Goal: Task Accomplishment & Management: Complete application form

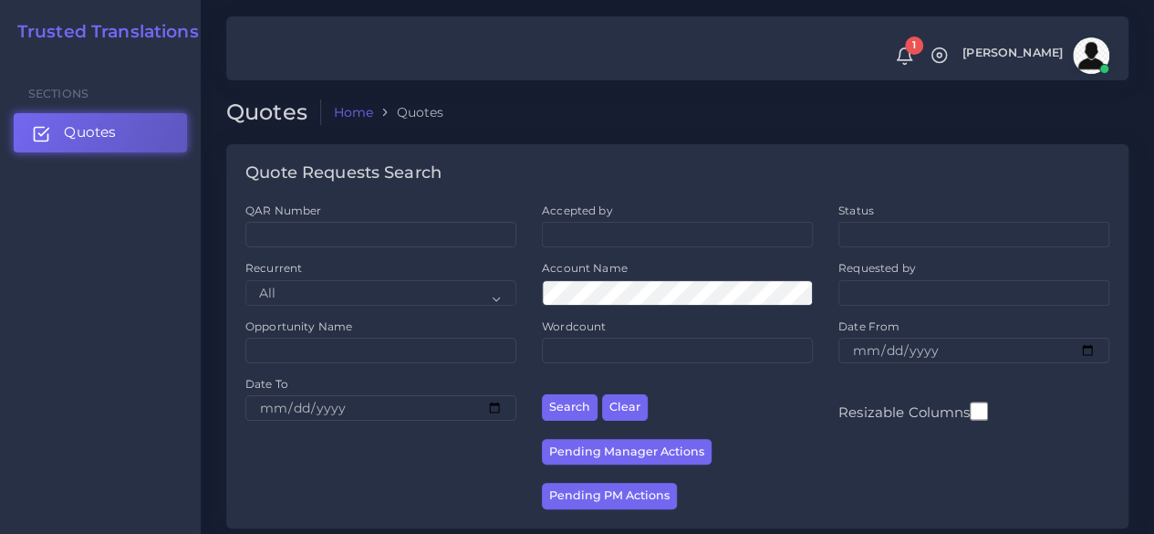
click at [128, 137] on link "Quotes" at bounding box center [100, 132] width 173 height 38
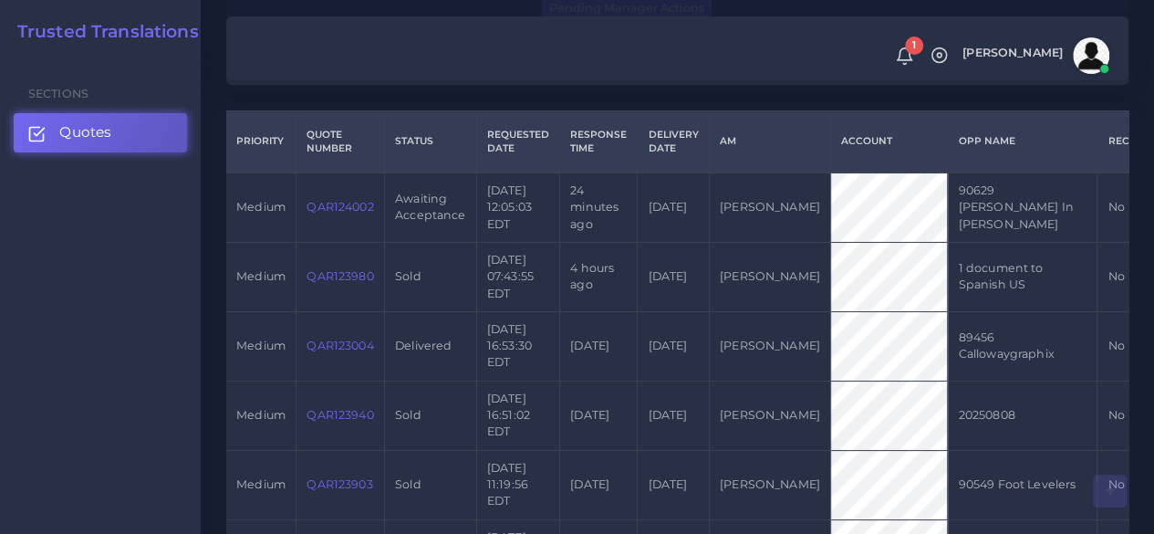
scroll to position [456, 0]
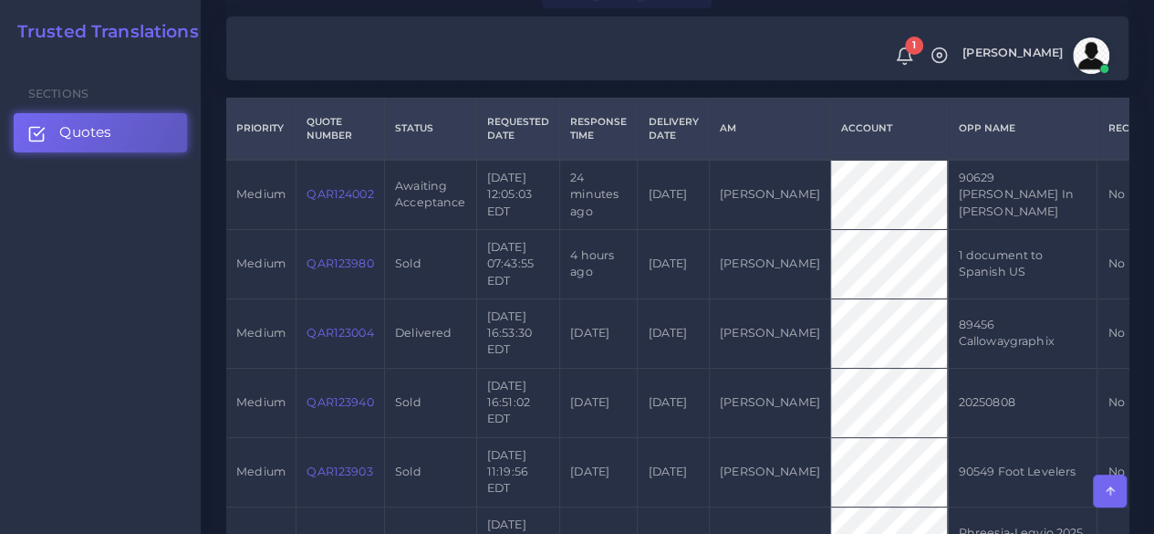
click at [339, 192] on link "QAR124002" at bounding box center [339, 194] width 67 height 14
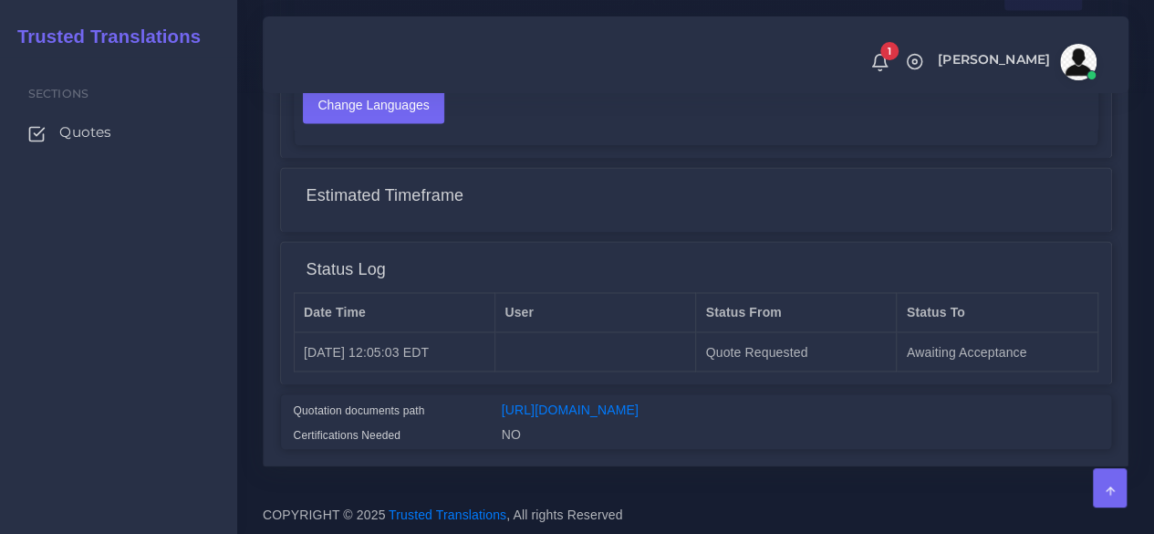
scroll to position [1426, 0]
click at [551, 401] on link "[URL][DOMAIN_NAME]" at bounding box center [570, 408] width 137 height 15
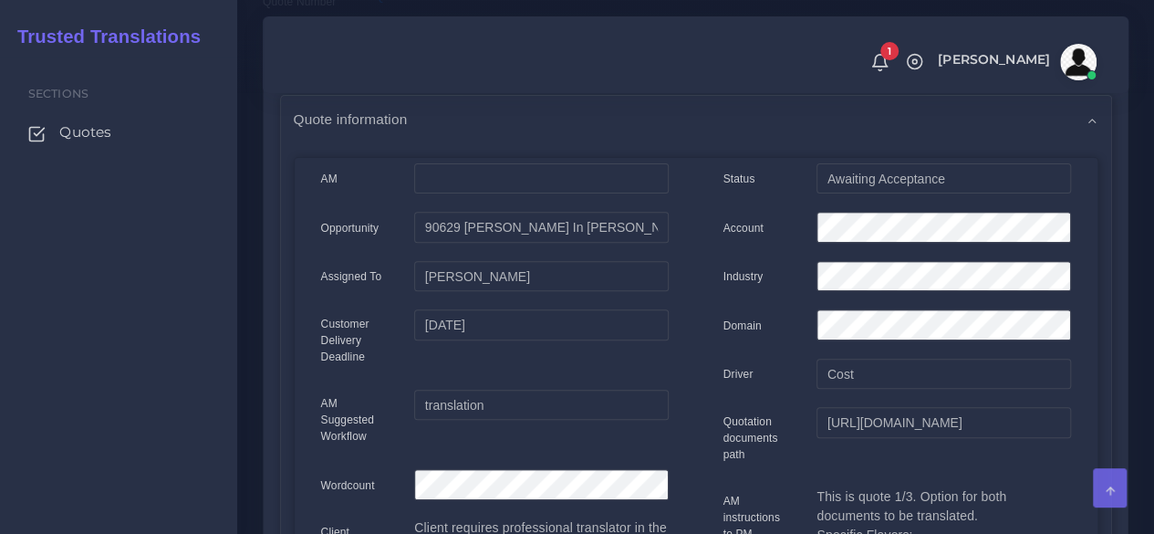
scroll to position [0, 0]
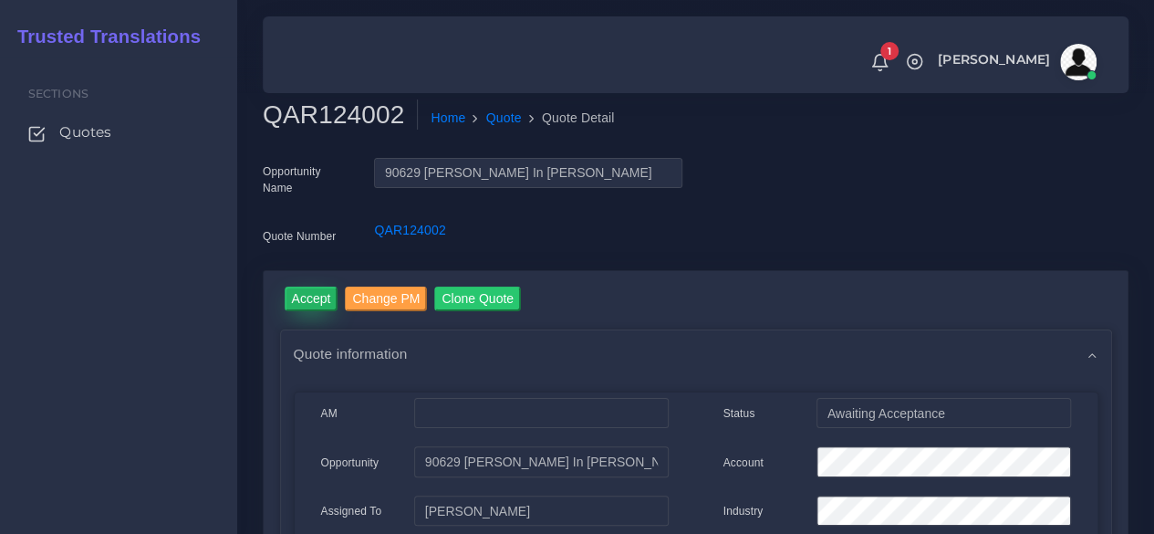
click at [313, 286] on input "Accept" at bounding box center [312, 298] width 54 height 25
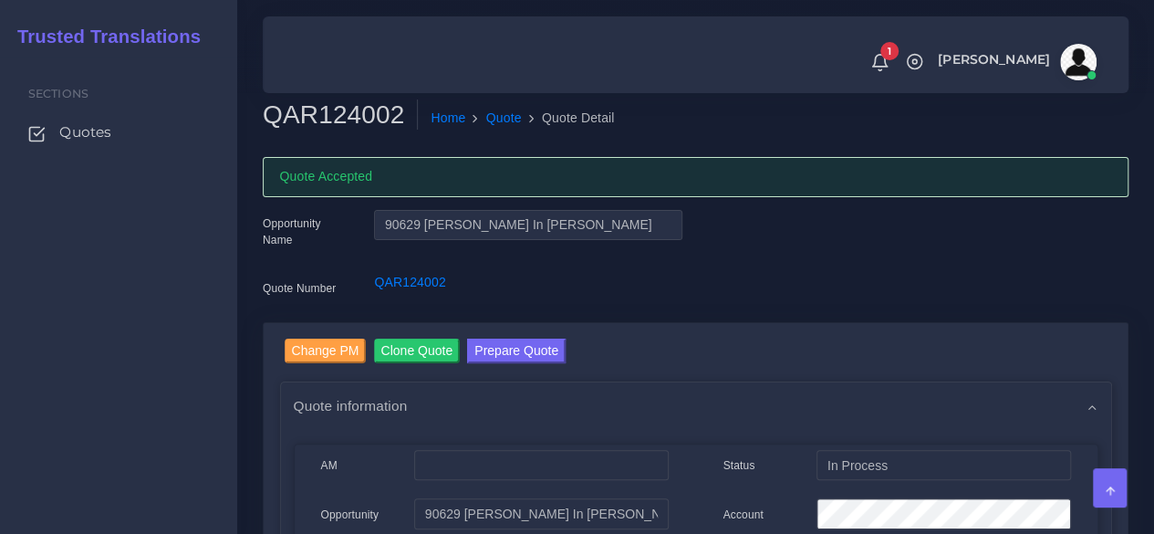
drag, startPoint x: 166, startPoint y: 413, endPoint x: 175, endPoint y: 414, distance: 9.2
click at [166, 413] on div "Sections Quotes" at bounding box center [118, 295] width 237 height 477
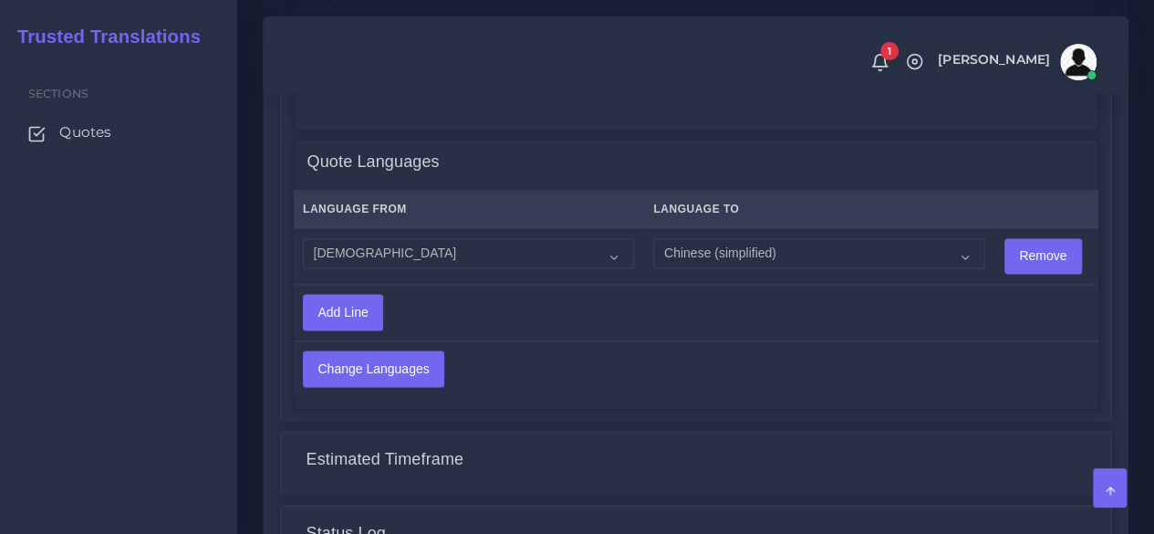
scroll to position [1186, 0]
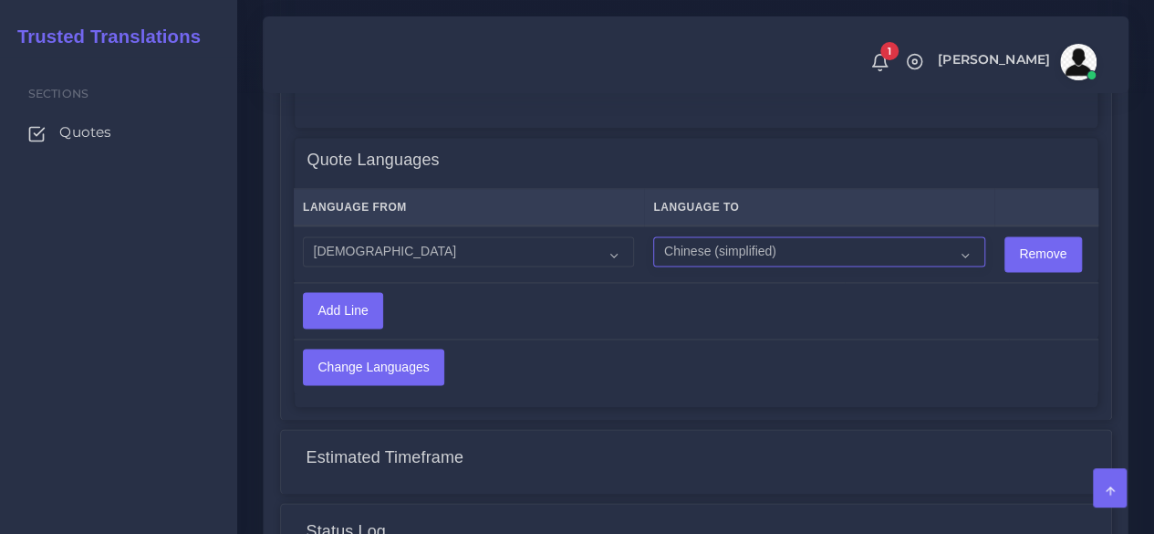
click at [684, 256] on select "Acoli Afar Afrikaans Akan Akateko Albanian American Sign Language (ASL) Amharic…" at bounding box center [818, 251] width 331 height 31
select select "14001"
click at [653, 236] on select "Acoli Afar Afrikaans Akan Akateko Albanian American Sign Language (ASL) Amharic…" at bounding box center [818, 251] width 331 height 31
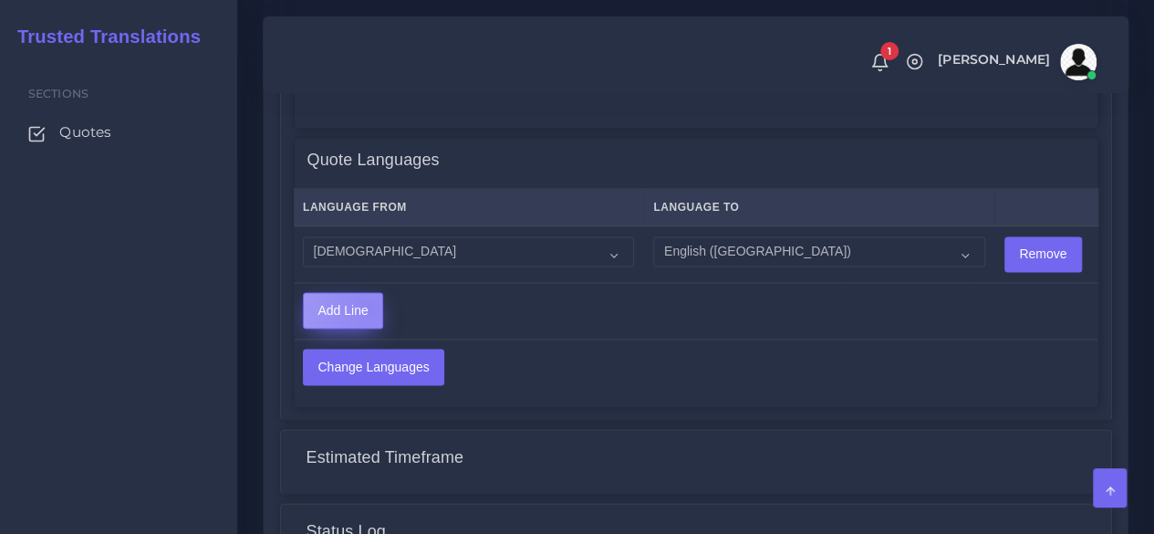
click at [369, 308] on input "Add Line" at bounding box center [343, 310] width 78 height 35
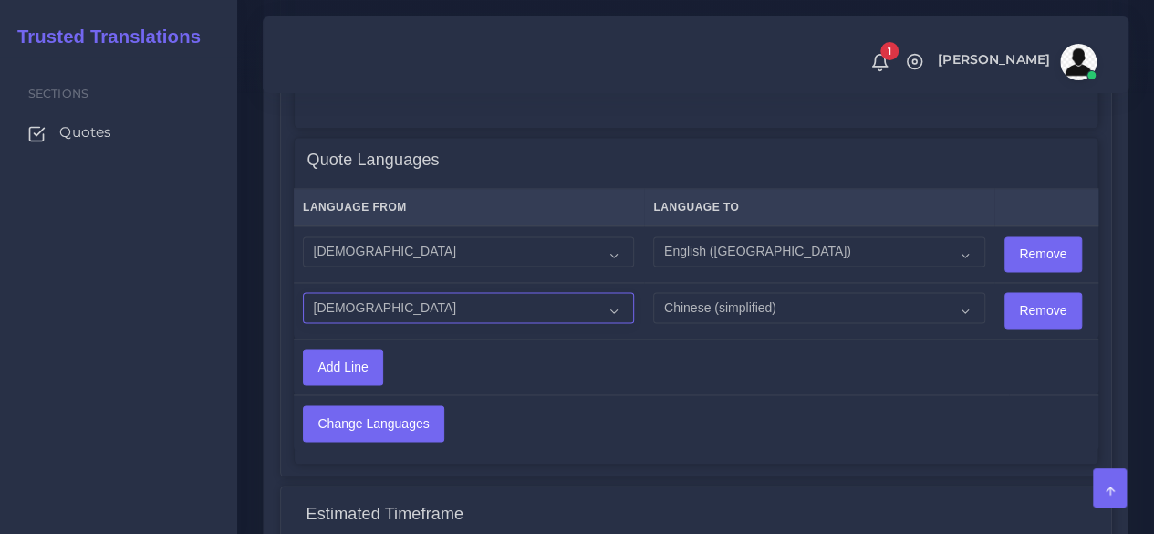
click at [353, 298] on select "Acoli Afar Afrikaans Akan Akateko Albanian American Sign Language (ASL) Amharic…" at bounding box center [468, 307] width 331 height 31
select select "14001"
click at [303, 292] on select "Acoli Afar Afrikaans Akan Akateko Albanian American Sign Language (ASL) Amharic…" at bounding box center [468, 307] width 331 height 31
click at [402, 429] on input "Change Languages" at bounding box center [374, 423] width 140 height 35
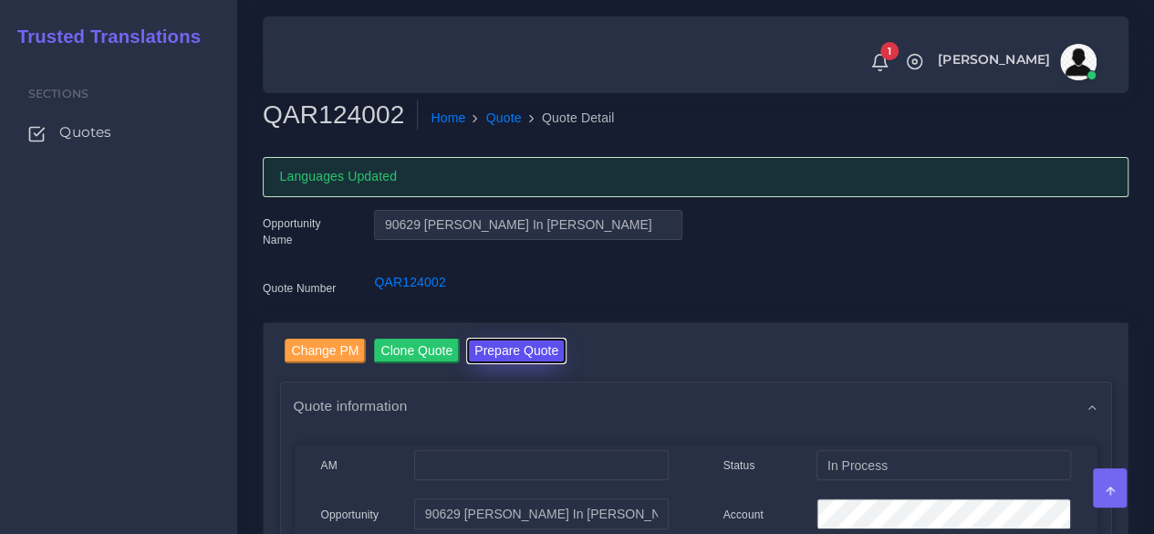
click at [555, 342] on button "Prepare Quote" at bounding box center [516, 350] width 99 height 25
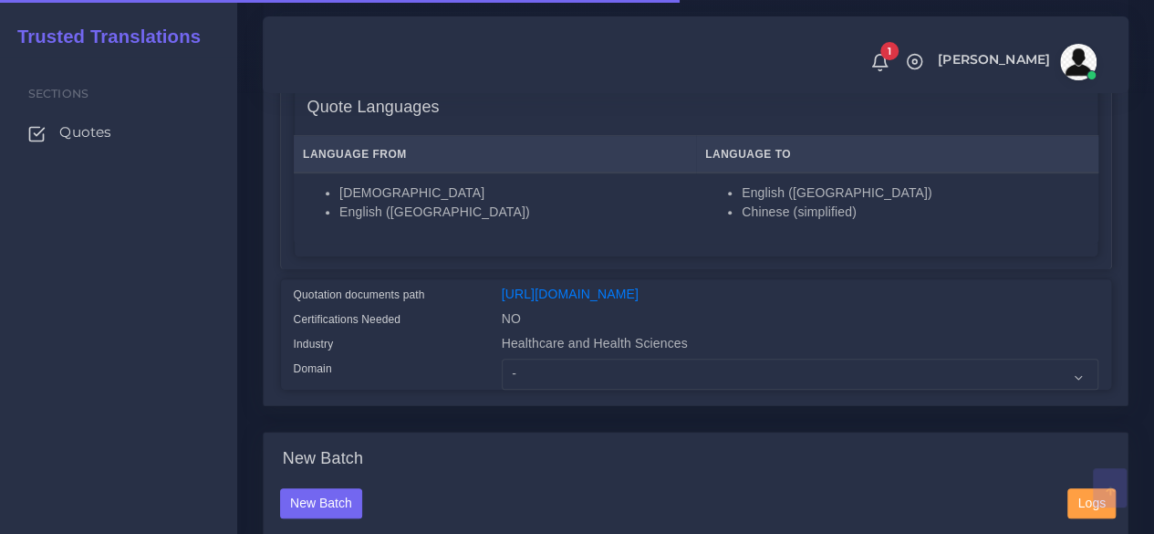
scroll to position [365, 0]
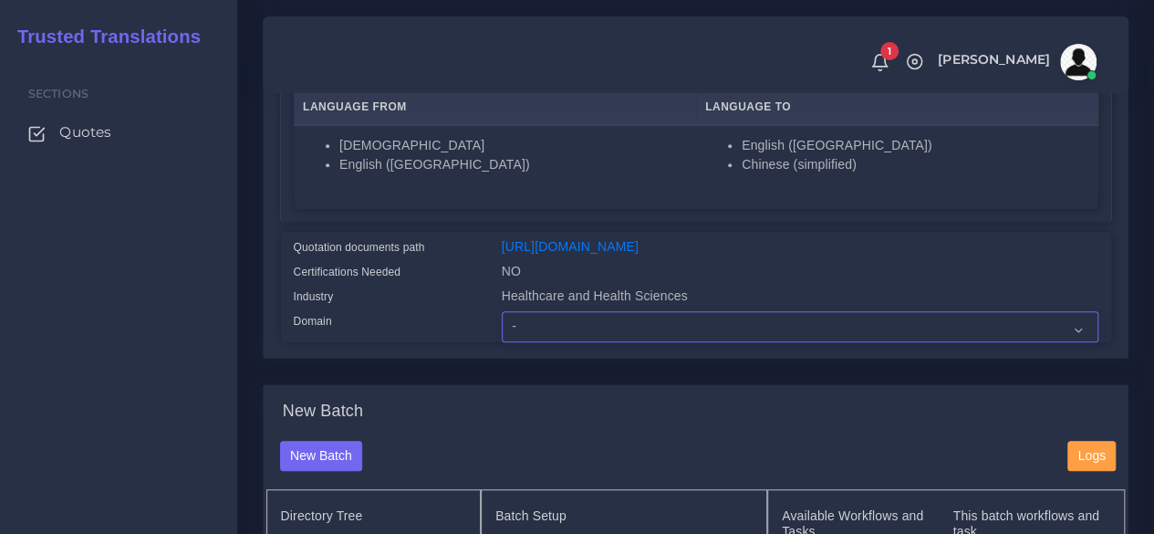
click at [585, 342] on select "- Advertising and Media Agriculture, Forestry and Fishing Architecture, Buildin…" at bounding box center [800, 326] width 597 height 31
select select "Healthcare and Health Sciences"
click at [502, 342] on select "- Advertising and Media Agriculture, Forestry and Fishing Architecture, Buildin…" at bounding box center [800, 326] width 597 height 31
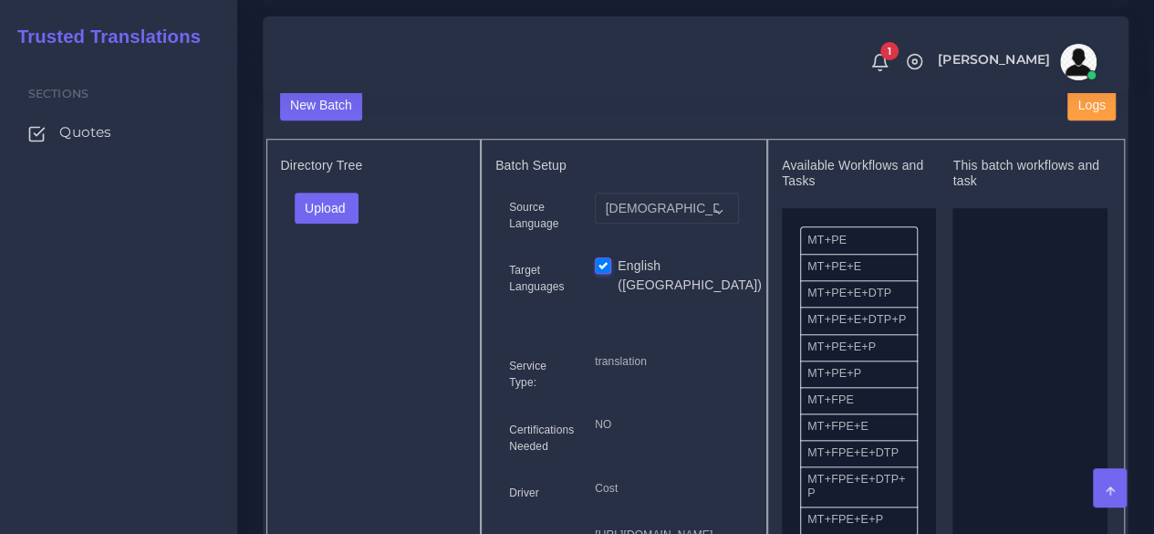
scroll to position [730, 0]
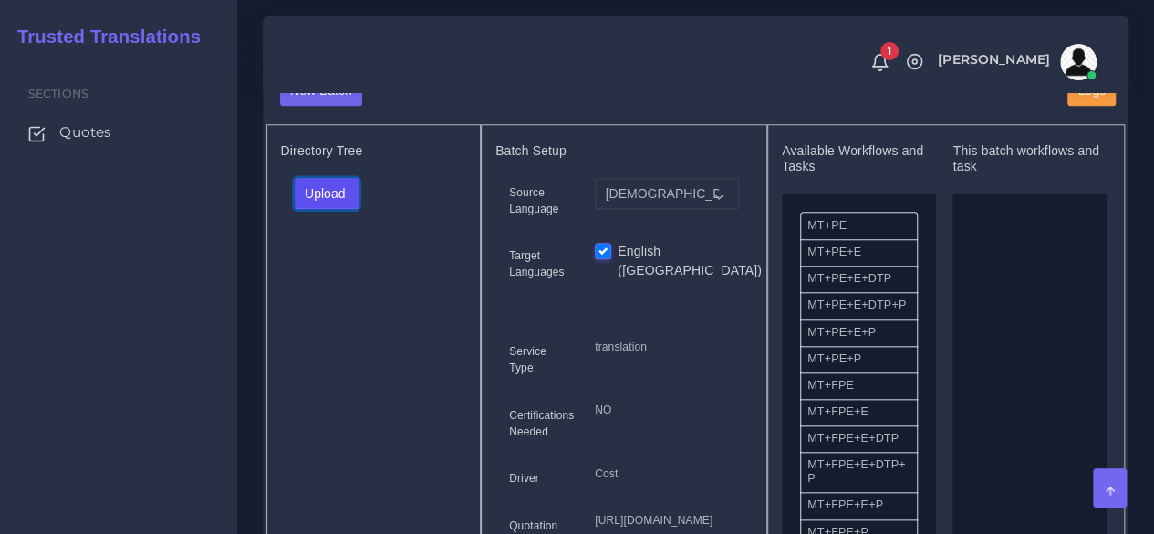
drag, startPoint x: 340, startPoint y: 232, endPoint x: 328, endPoint y: 249, distance: 21.0
click at [339, 209] on button "Upload" at bounding box center [327, 193] width 65 height 31
click at [323, 274] on label "Files" at bounding box center [359, 262] width 126 height 23
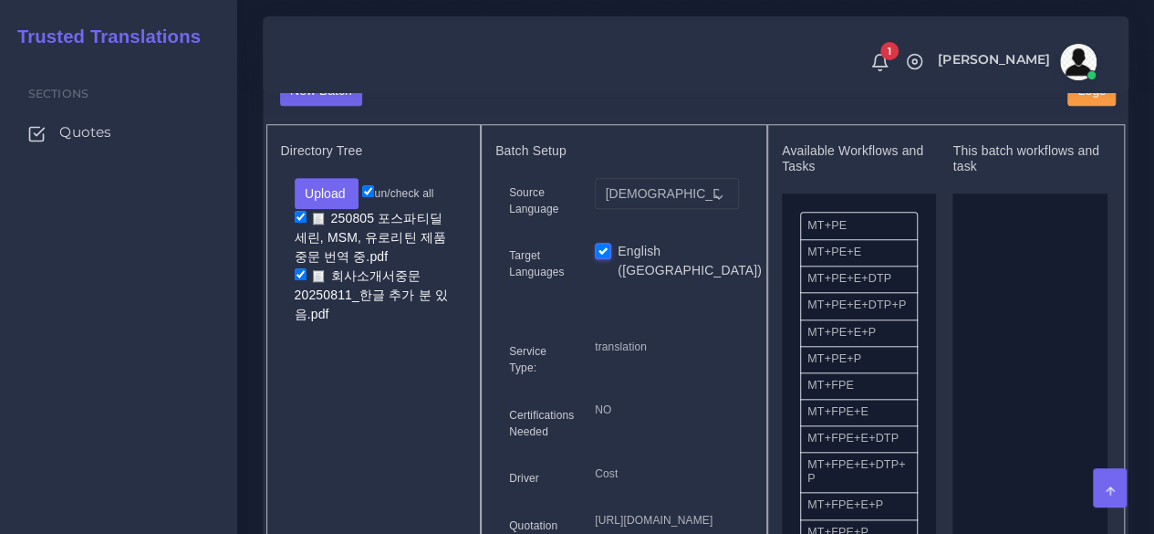
scroll to position [821, 0]
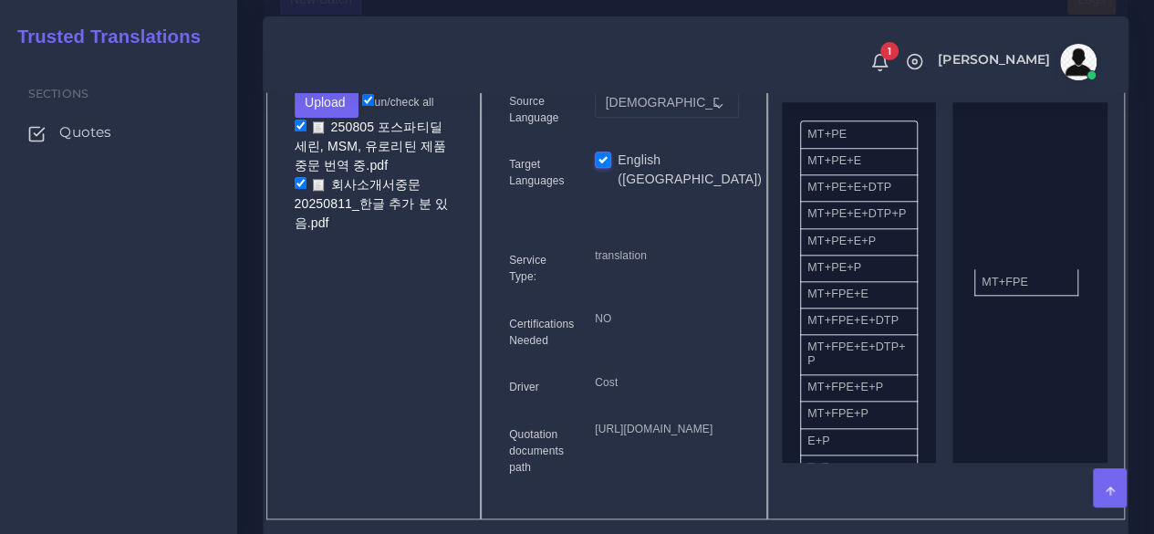
drag, startPoint x: 836, startPoint y: 339, endPoint x: 1010, endPoint y: 316, distance: 175.8
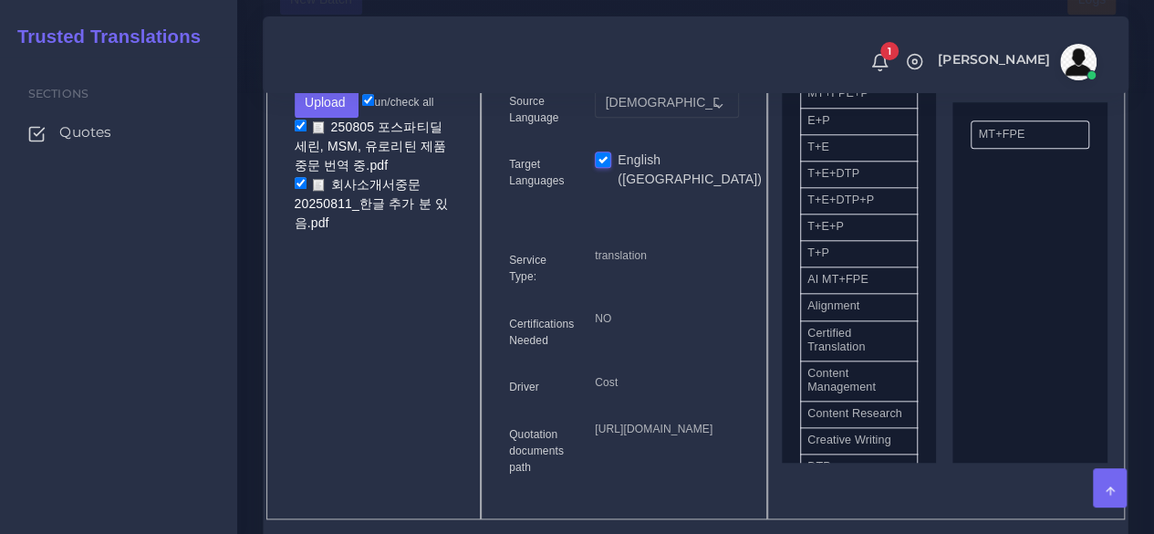
scroll to position [456, 0]
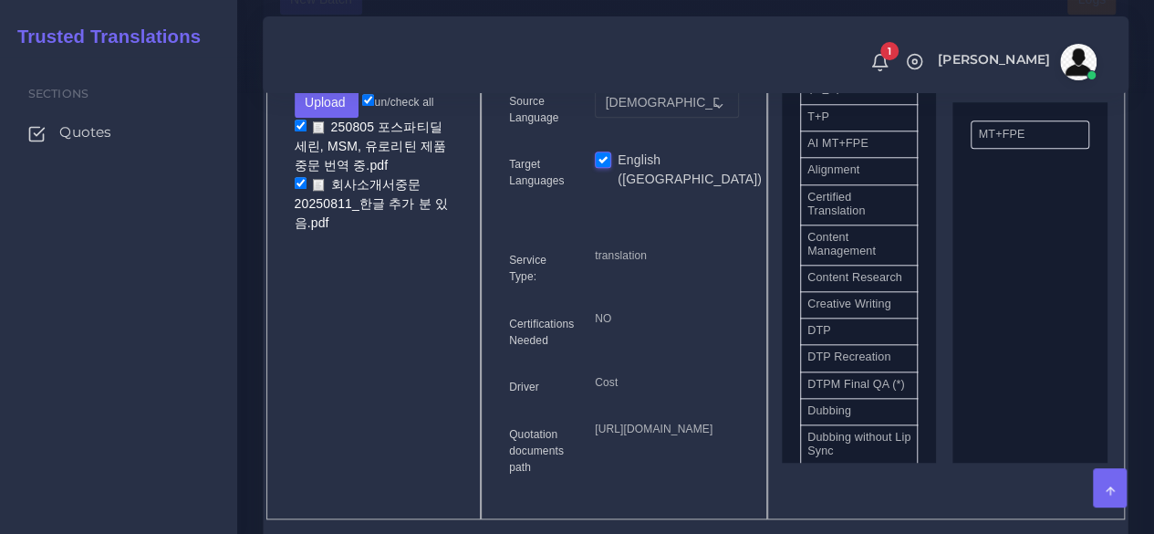
click at [139, 398] on div "Sections Quotes" at bounding box center [118, 295] width 237 height 477
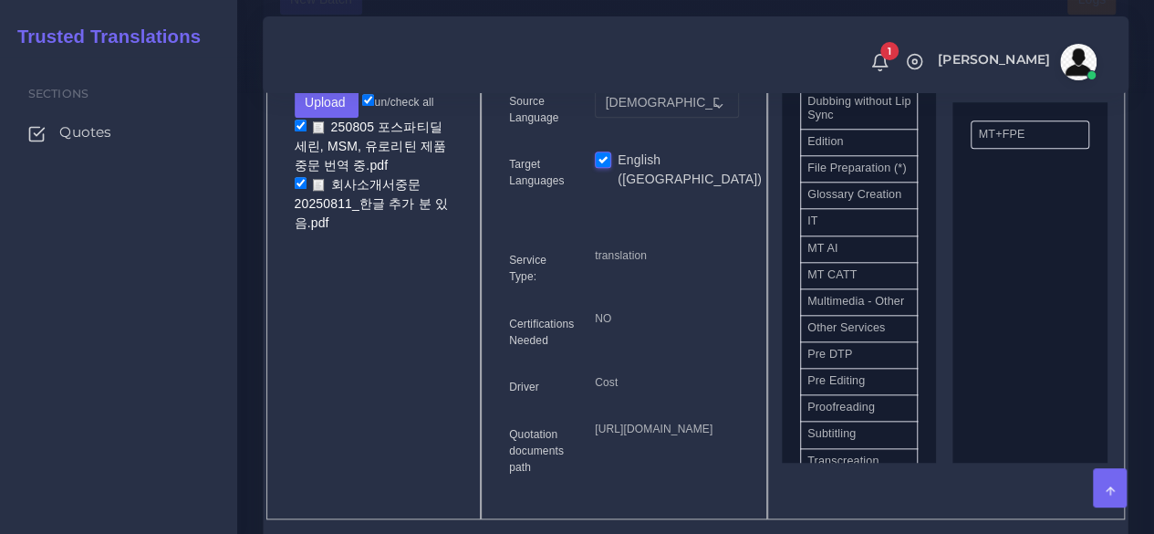
scroll to position [821, 0]
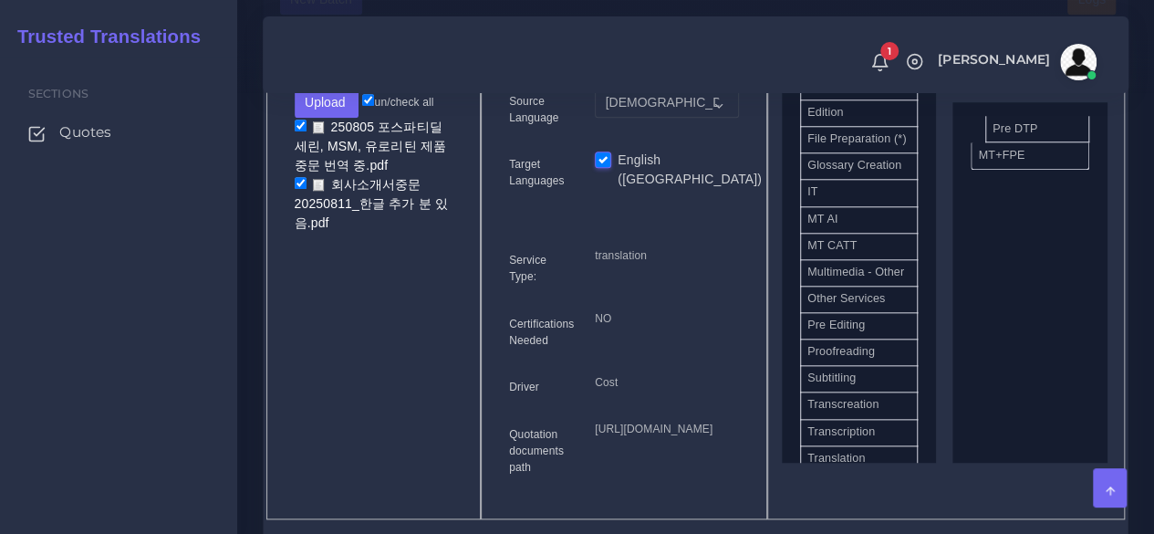
drag, startPoint x: 827, startPoint y: 433, endPoint x: 1012, endPoint y: 164, distance: 326.6
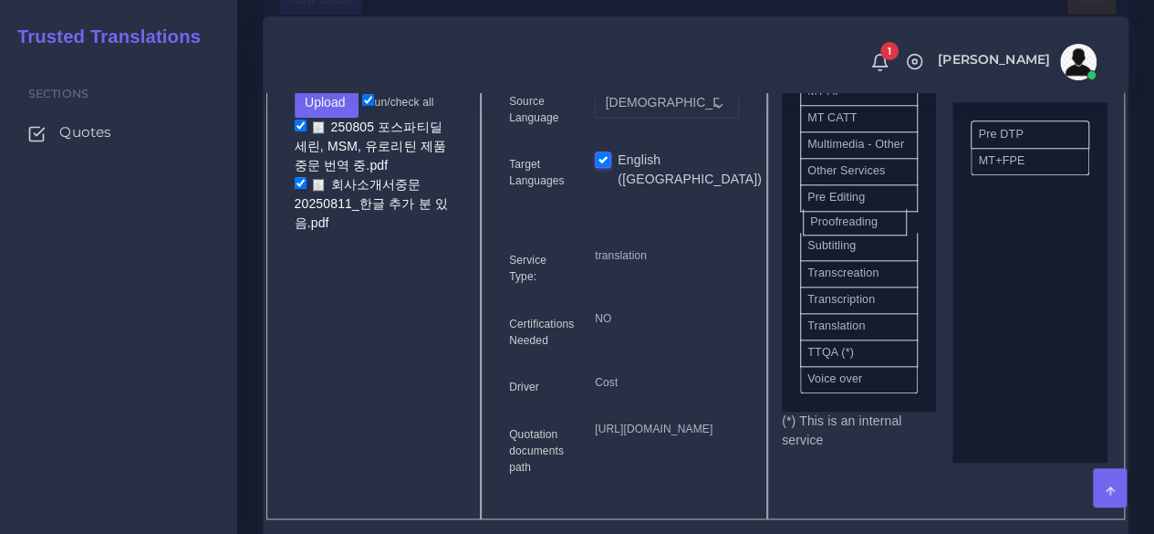
scroll to position [996, 0]
drag, startPoint x: 883, startPoint y: 254, endPoint x: 1042, endPoint y: 260, distance: 158.8
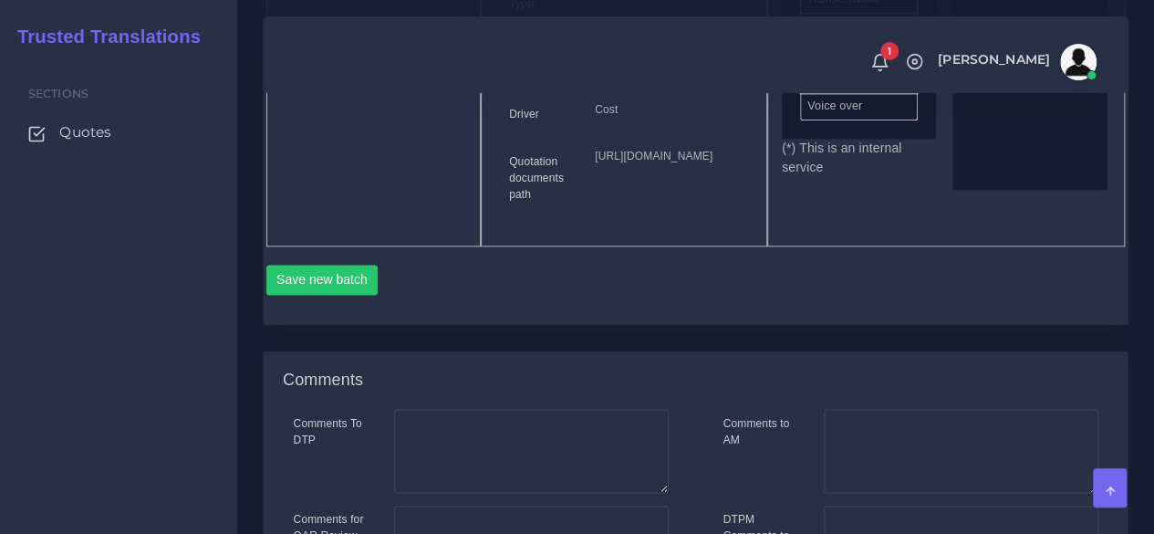
scroll to position [1095, 0]
click at [365, 295] on button "Save new batch" at bounding box center [322, 279] width 112 height 31
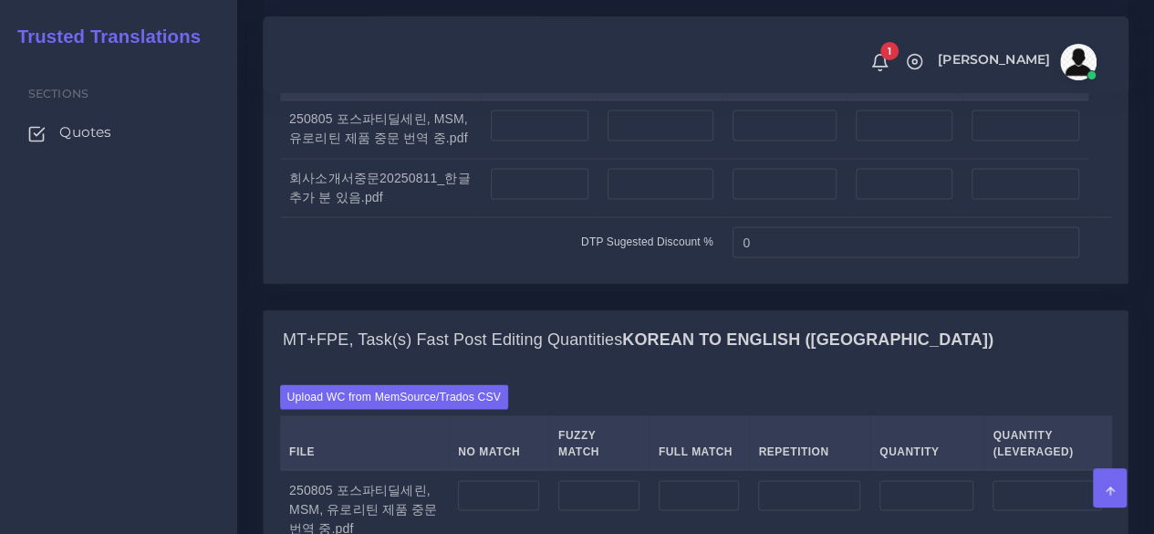
scroll to position [1551, 0]
click at [560, 140] on input "number" at bounding box center [540, 124] width 98 height 31
type input "36"
drag, startPoint x: 148, startPoint y: 305, endPoint x: 288, endPoint y: 318, distance: 141.1
click at [148, 306] on div "Sections Quotes" at bounding box center [118, 295] width 237 height 477
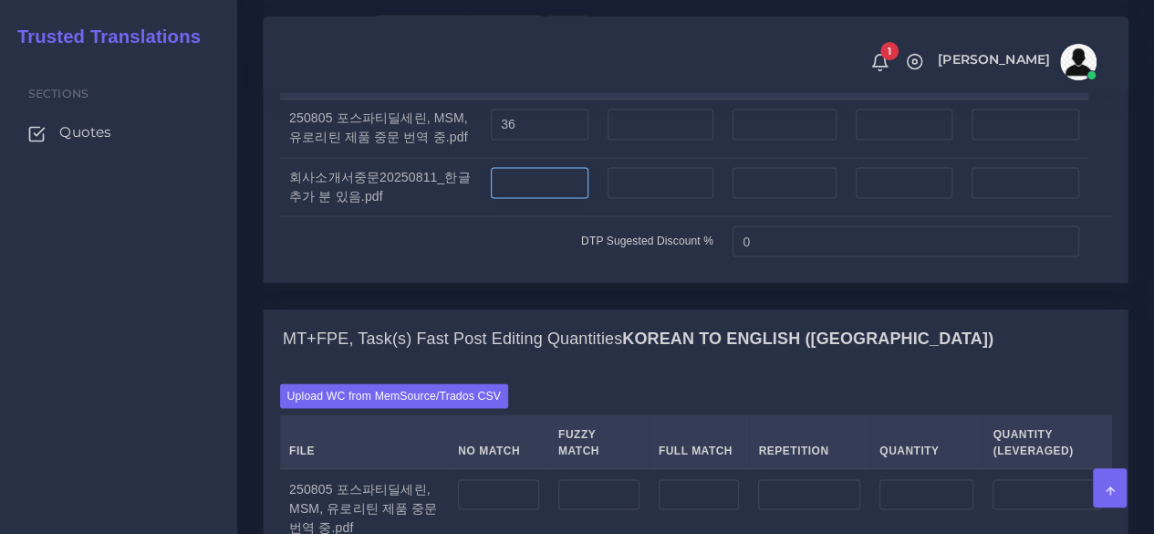
click at [539, 198] on input "number" at bounding box center [540, 182] width 98 height 31
type input "73"
click at [666, 140] on input "number" at bounding box center [660, 124] width 106 height 31
type input "10"
drag, startPoint x: 515, startPoint y: 260, endPoint x: 414, endPoint y: 260, distance: 101.2
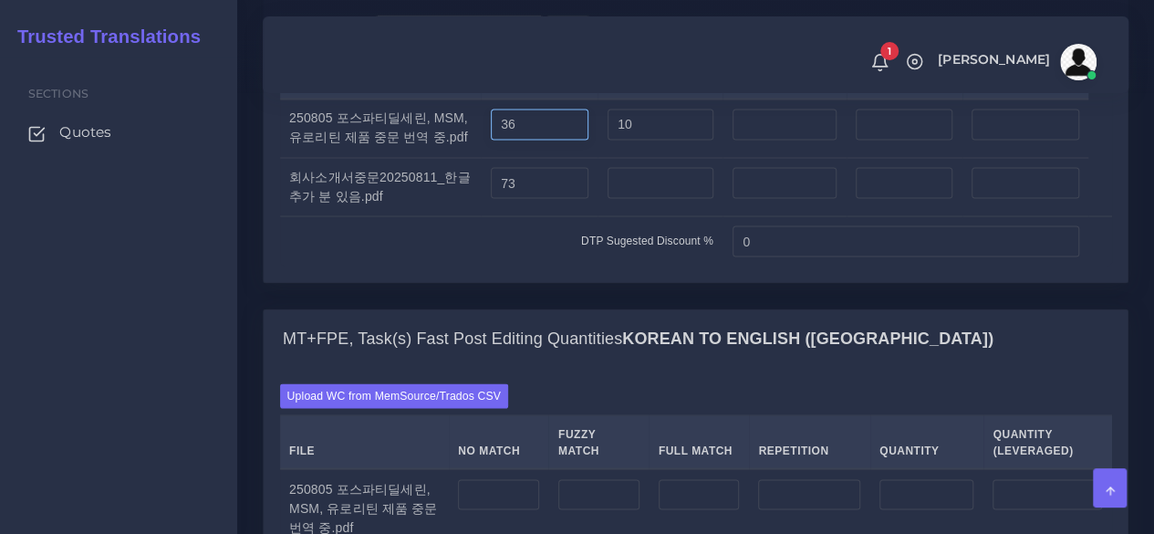
click at [414, 158] on tr "250805 포스파티딜세린, MSM, 유로리틴 제품 중문 번역 중.pdf 36 10" at bounding box center [696, 128] width 832 height 59
type input "26"
click at [525, 198] on input "73" at bounding box center [540, 182] width 98 height 31
click at [630, 198] on input "number" at bounding box center [660, 182] width 106 height 31
type input "23"
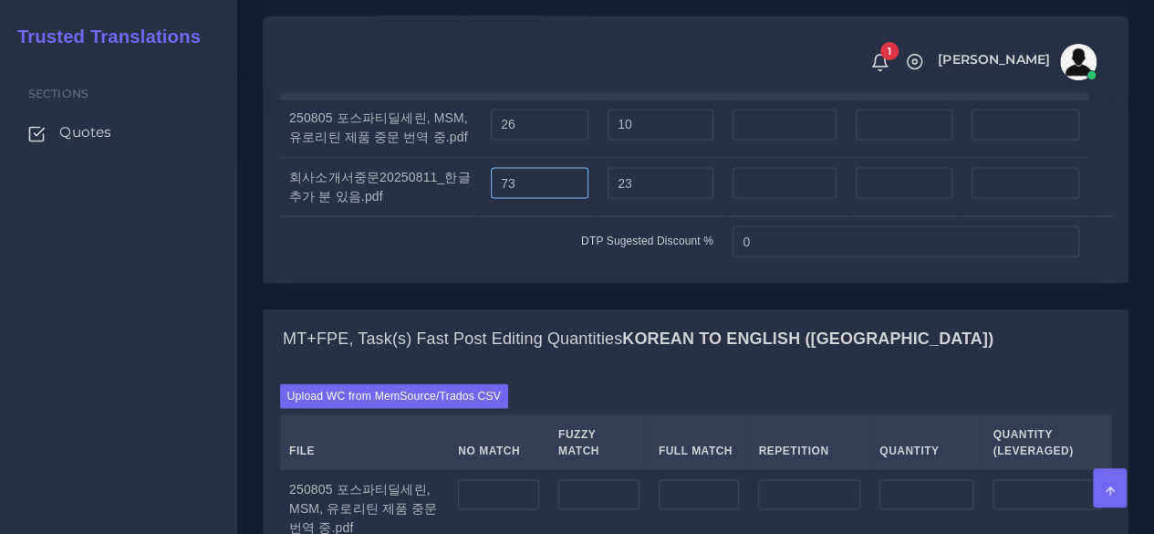
drag, startPoint x: 531, startPoint y: 313, endPoint x: 478, endPoint y: 316, distance: 53.0
click at [478, 215] on tr "회사소개서중문20250811_한글 추가 분 있음.pdf 73 23" at bounding box center [696, 186] width 832 height 58
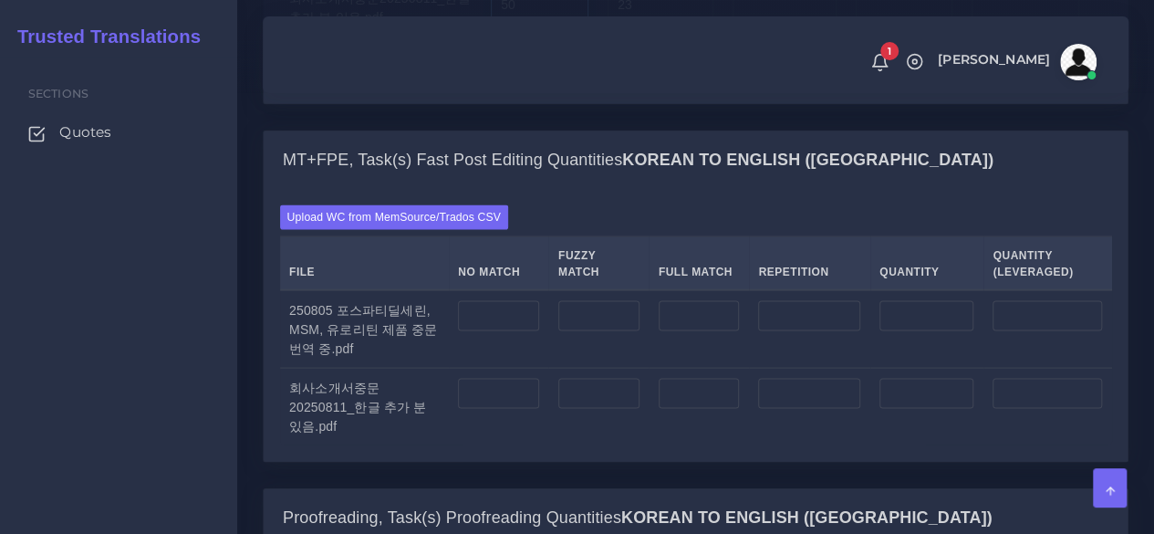
scroll to position [1824, 0]
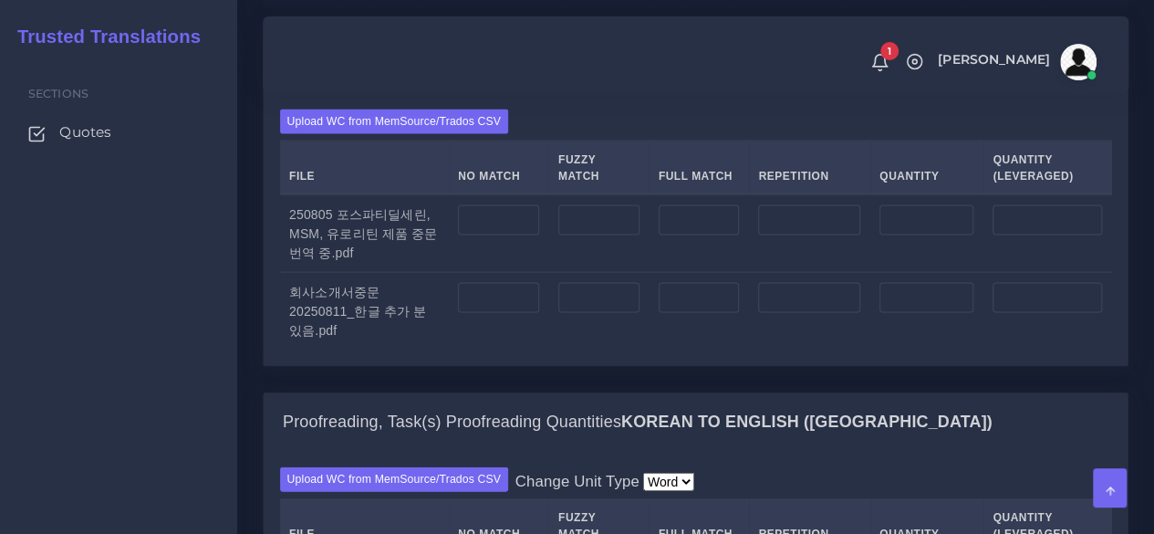
type input "50"
click at [152, 400] on div "Sections Quotes" at bounding box center [118, 295] width 237 height 477
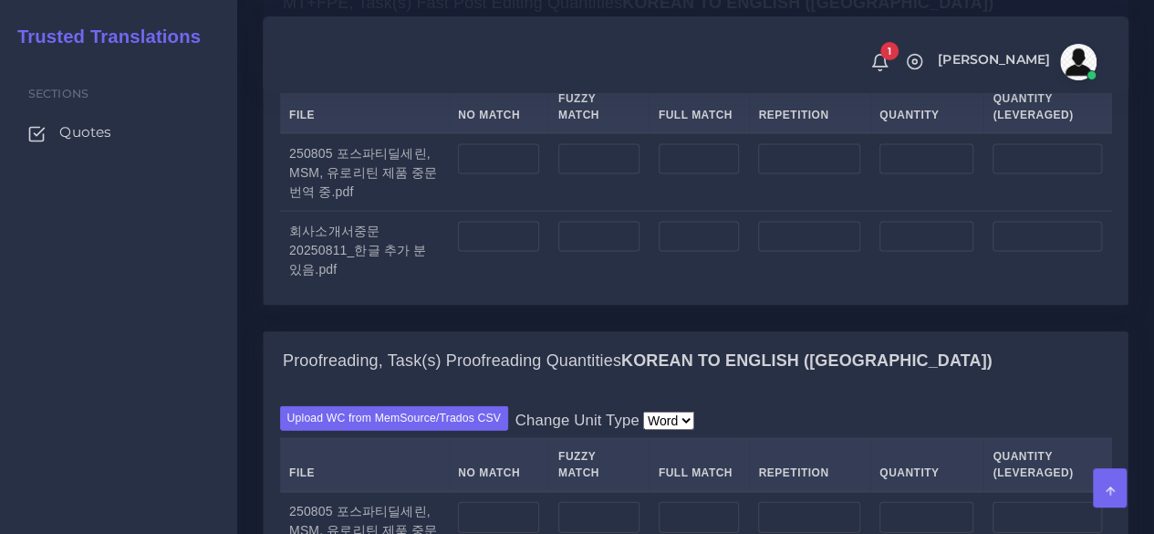
scroll to position [1916, 0]
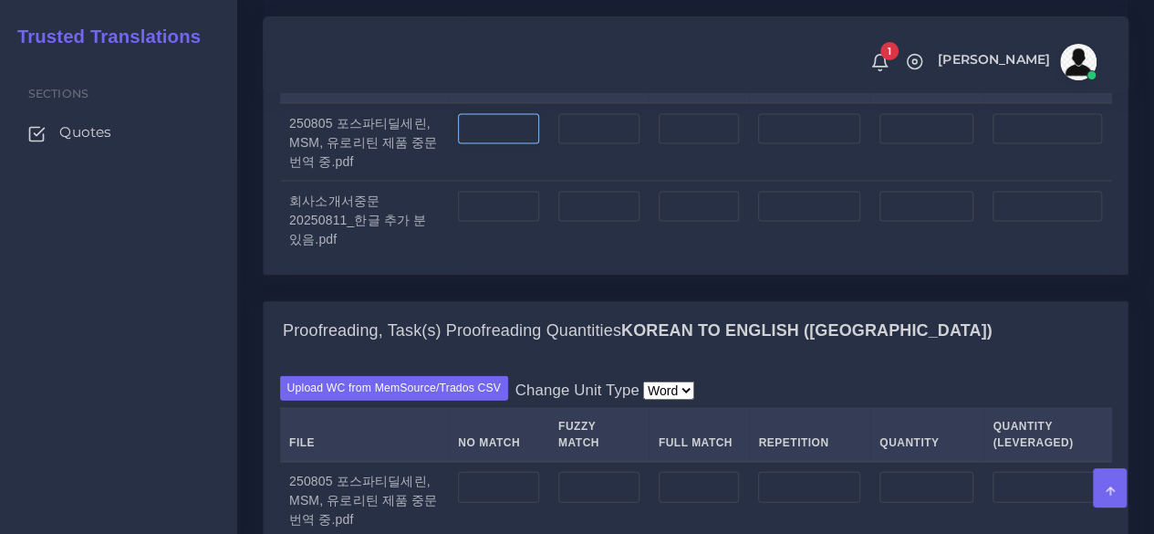
click at [496, 145] on input "number" at bounding box center [498, 129] width 81 height 31
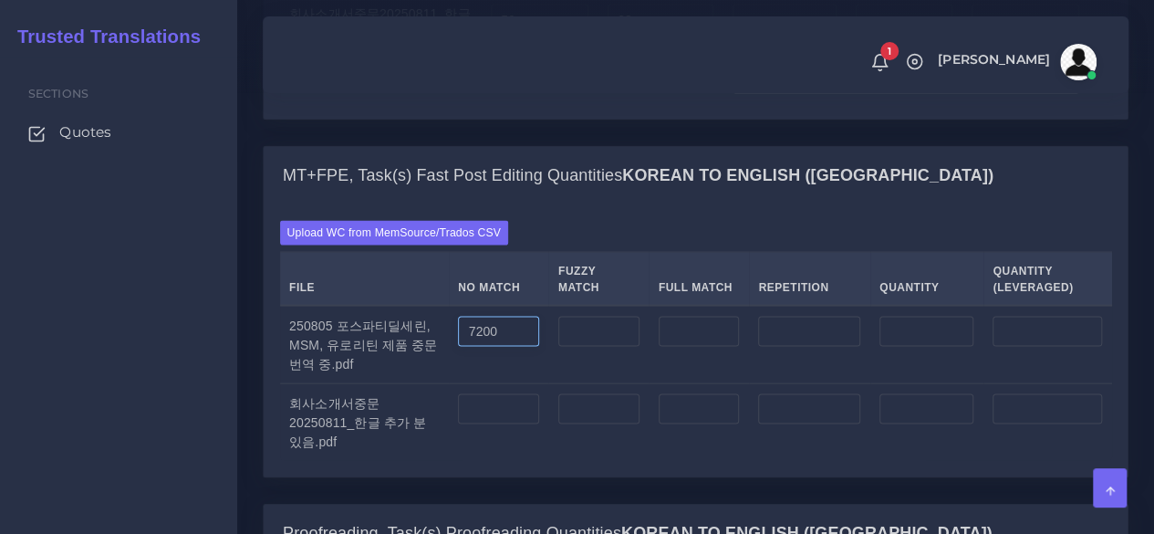
scroll to position [1824, 0]
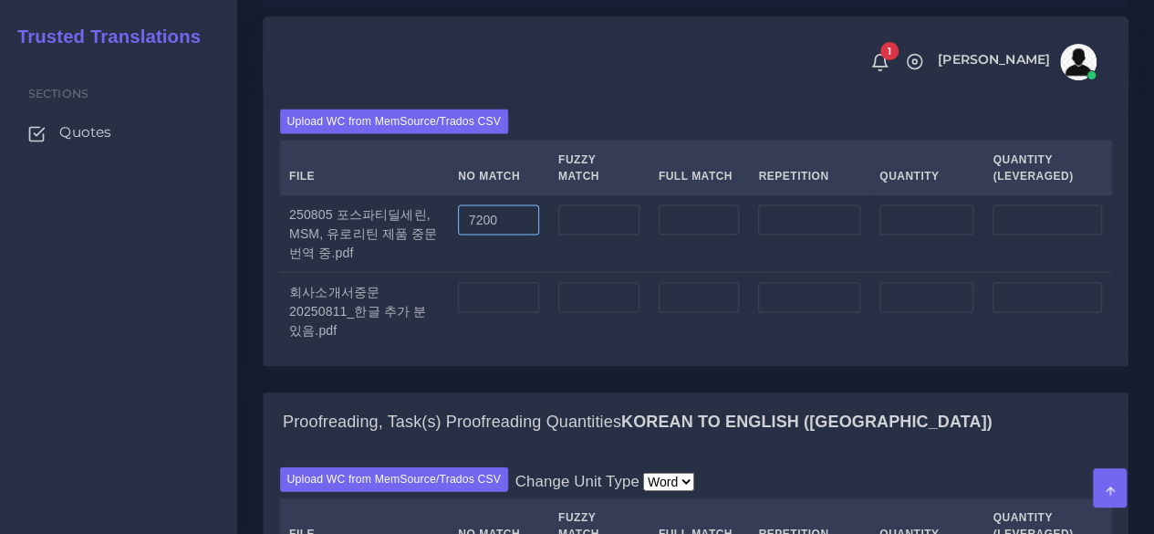
type input "7200"
click at [508, 314] on input "number" at bounding box center [498, 298] width 81 height 31
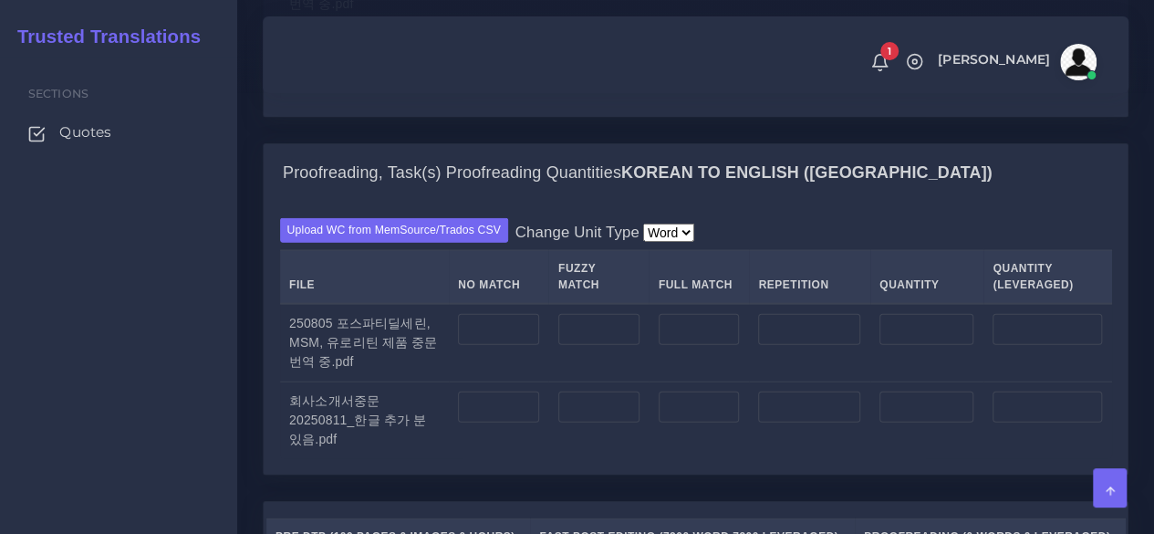
scroll to position [2098, 0]
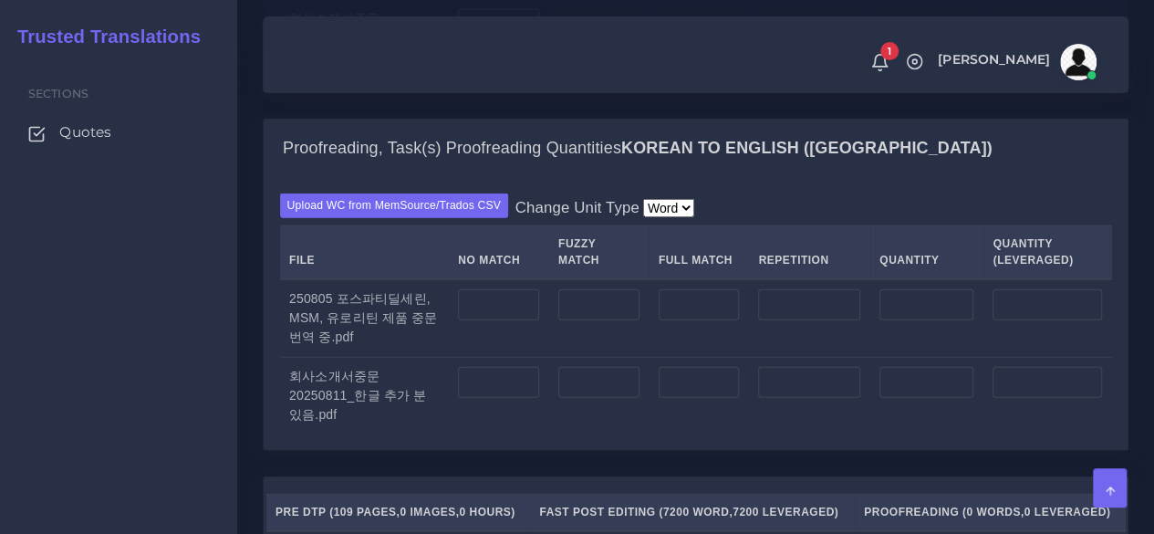
type input "14600"
click at [522, 320] on input "number" at bounding box center [498, 304] width 81 height 31
type input "7200"
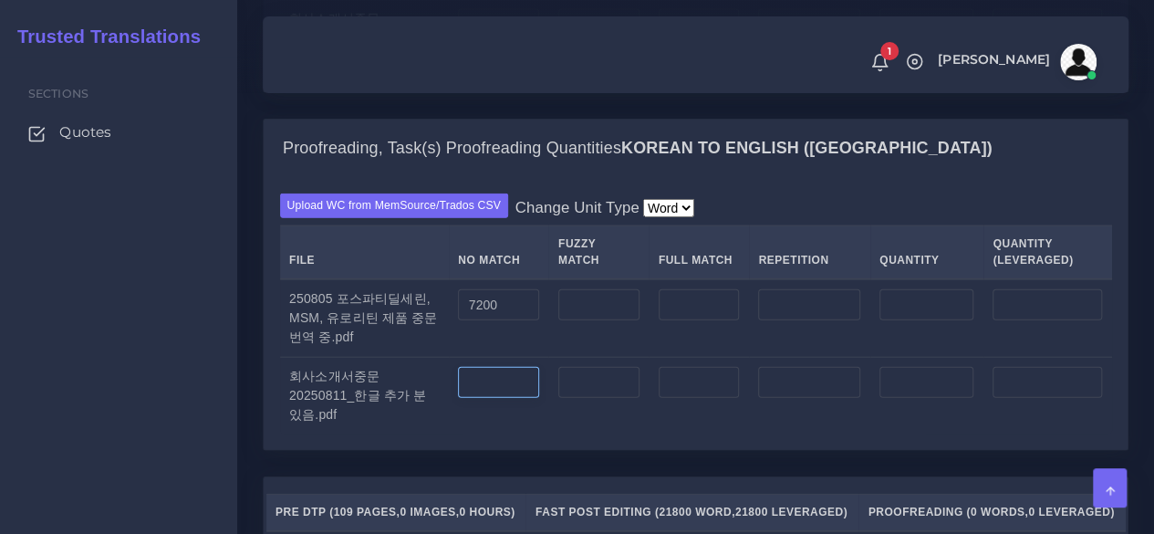
type input "7200"
click at [509, 398] on input "number" at bounding box center [498, 382] width 81 height 31
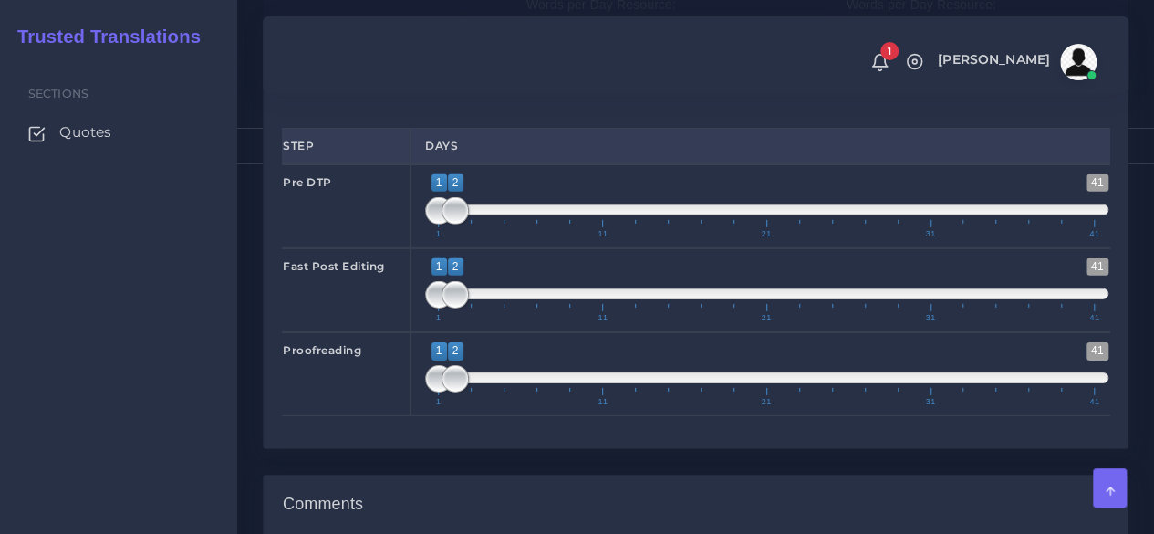
scroll to position [2736, 0]
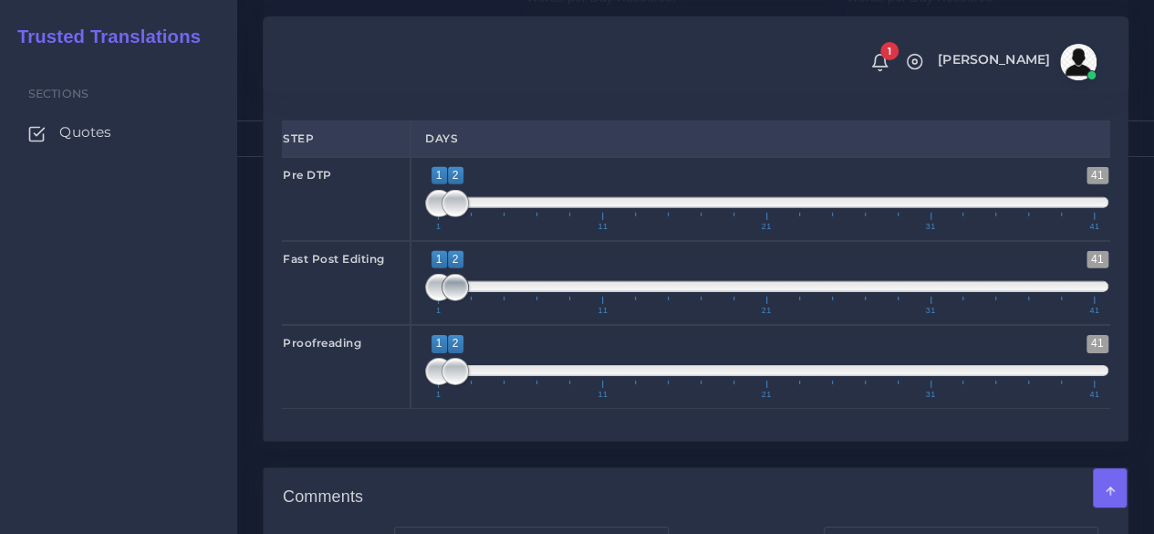
type input "14600"
type input "1;6"
drag, startPoint x: 462, startPoint y: 373, endPoint x: 525, endPoint y: 373, distance: 63.9
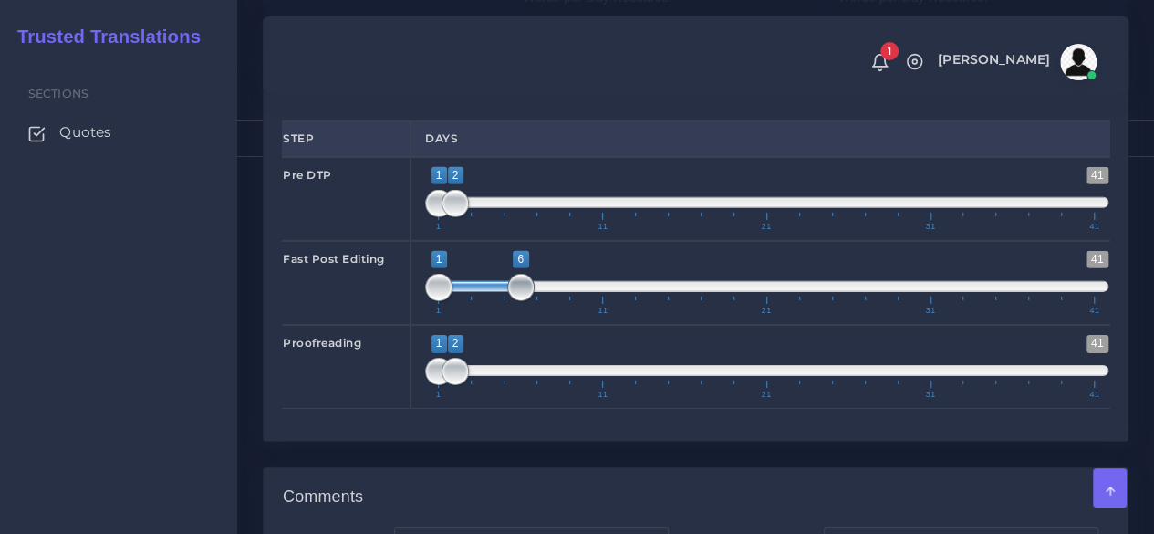
click at [525, 301] on span at bounding box center [520, 287] width 27 height 27
drag, startPoint x: 456, startPoint y: 452, endPoint x: 551, endPoint y: 461, distance: 95.3
click at [551, 385] on span at bounding box center [553, 371] width 27 height 27
type input "6;8"
drag, startPoint x: 432, startPoint y: 459, endPoint x: 509, endPoint y: 453, distance: 76.8
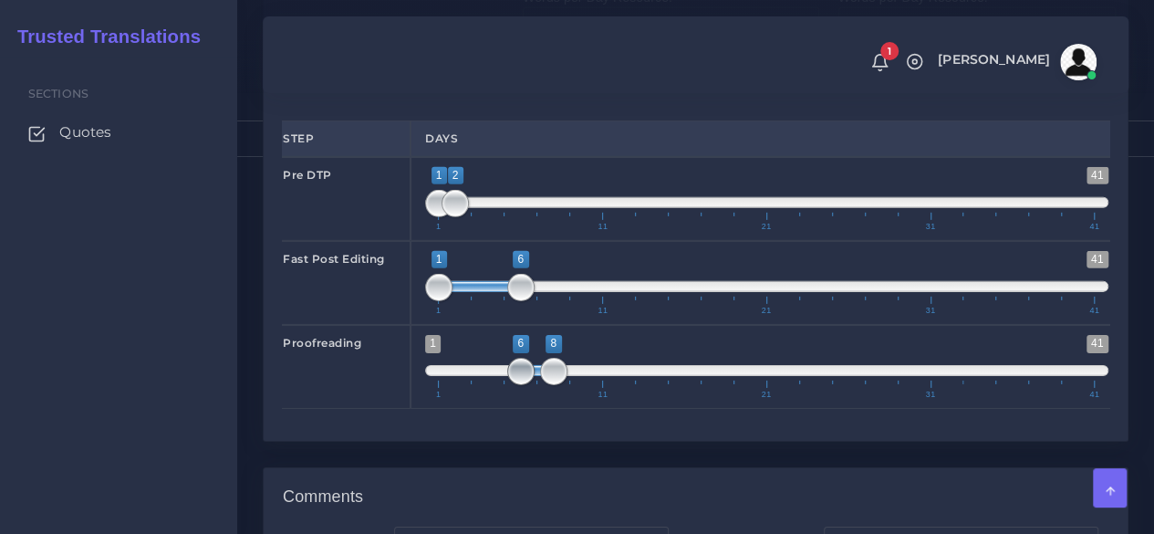
click at [509, 385] on span at bounding box center [520, 371] width 27 height 27
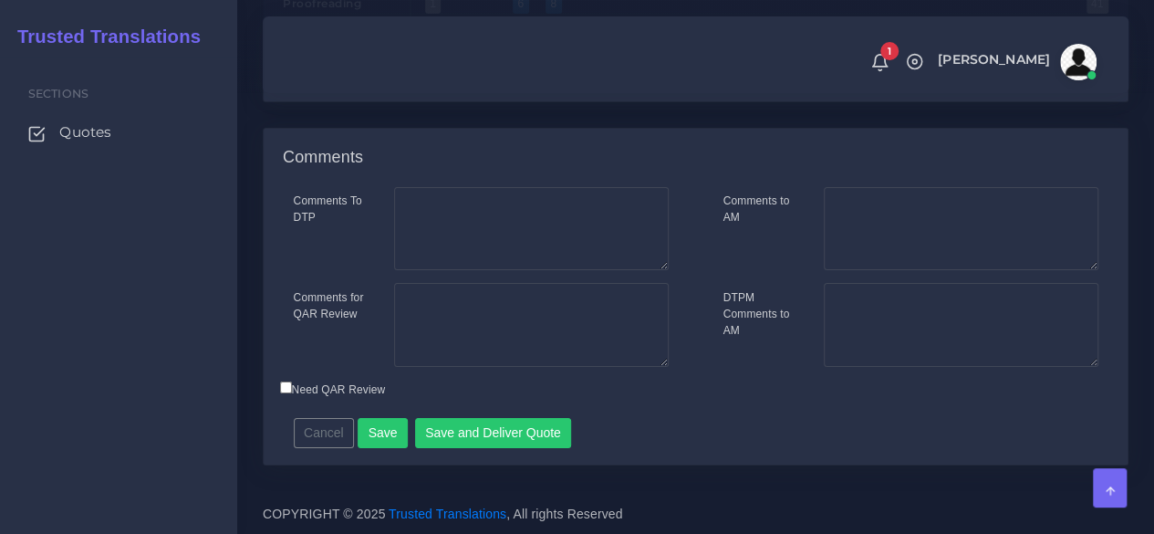
scroll to position [3101, 0]
click at [391, 449] on button "Save" at bounding box center [383, 433] width 50 height 31
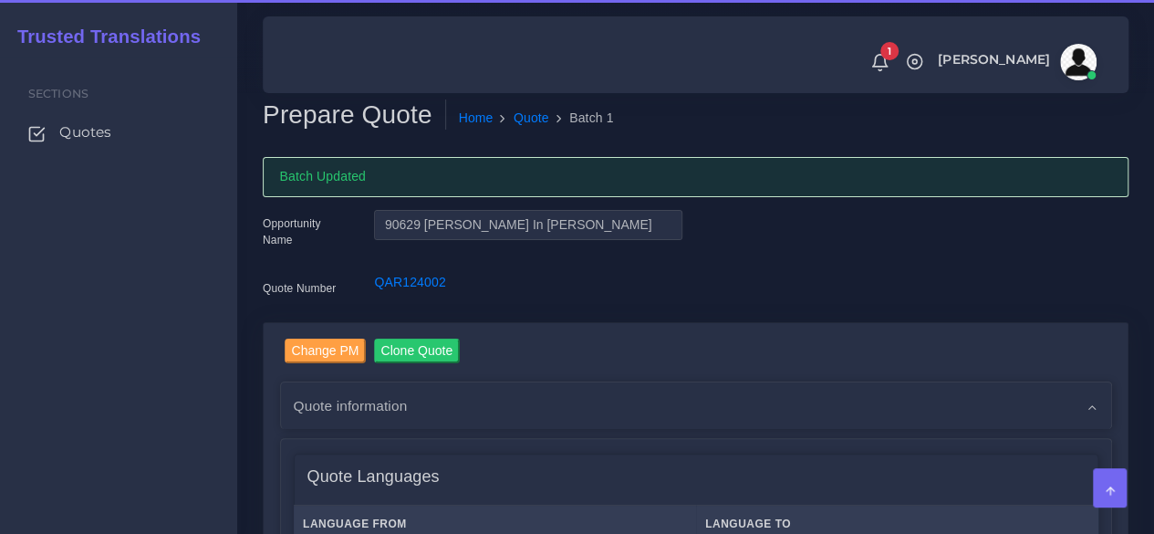
click at [154, 419] on div "Sections Quotes" at bounding box center [118, 295] width 237 height 477
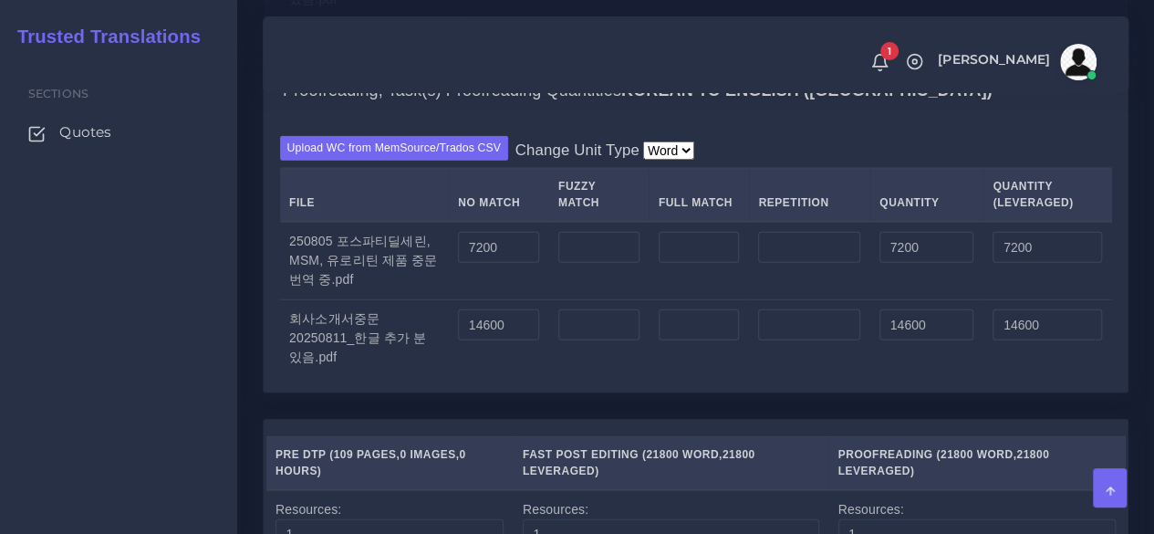
scroll to position [2189, 0]
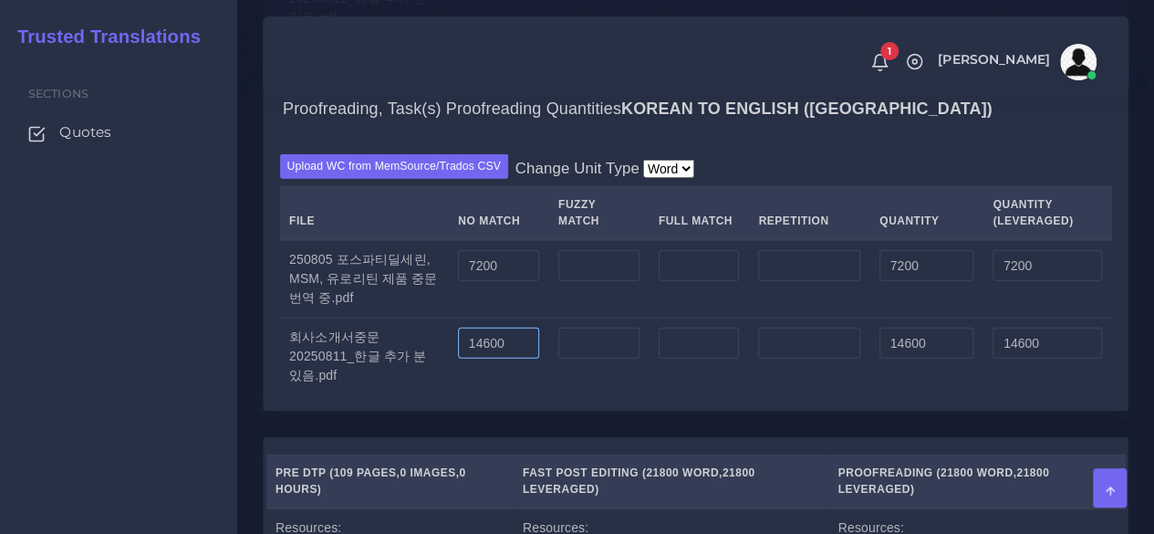
drag, startPoint x: 517, startPoint y: 456, endPoint x: 356, endPoint y: 455, distance: 161.5
click at [356, 395] on tr "회사소개서중문20250811_한글 추가 분 있음.pdf 14600 14600 14600" at bounding box center [696, 356] width 832 height 78
type input "8"
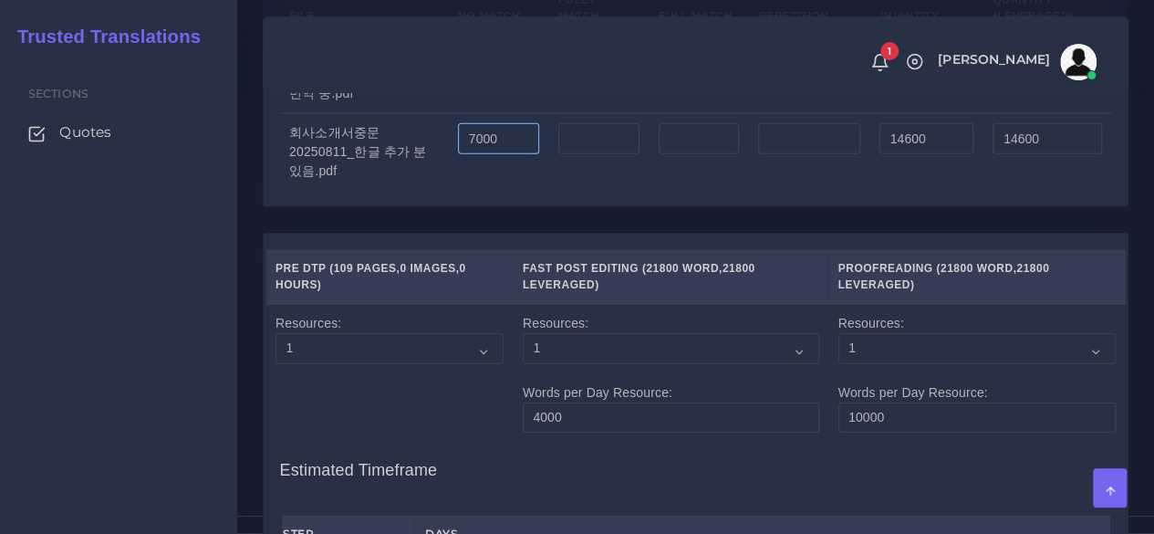
scroll to position [2463, 0]
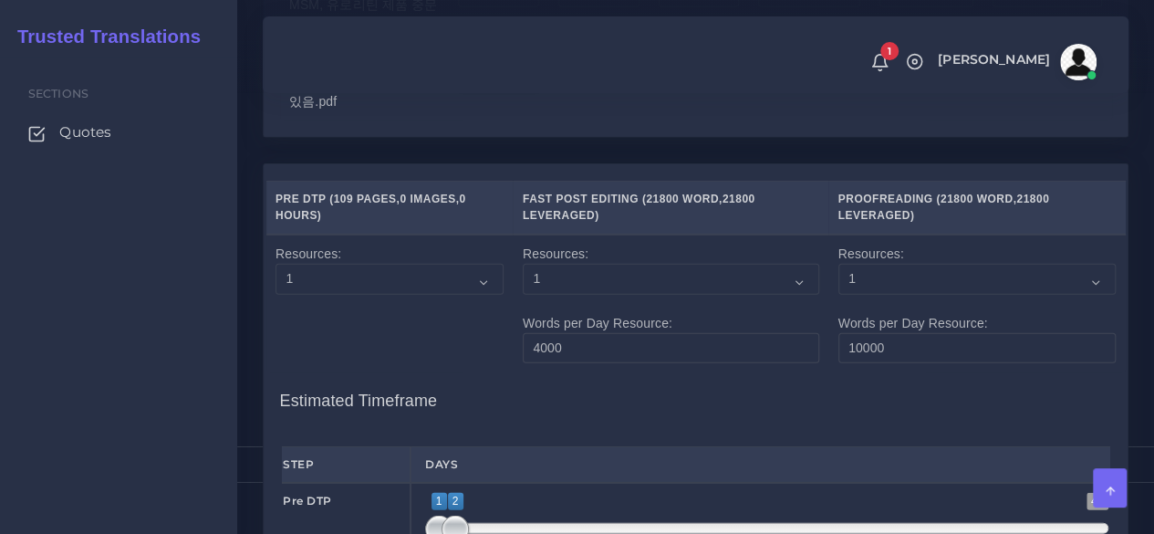
type input "7000"
click at [193, 361] on div "Sections Quotes" at bounding box center [118, 295] width 237 height 477
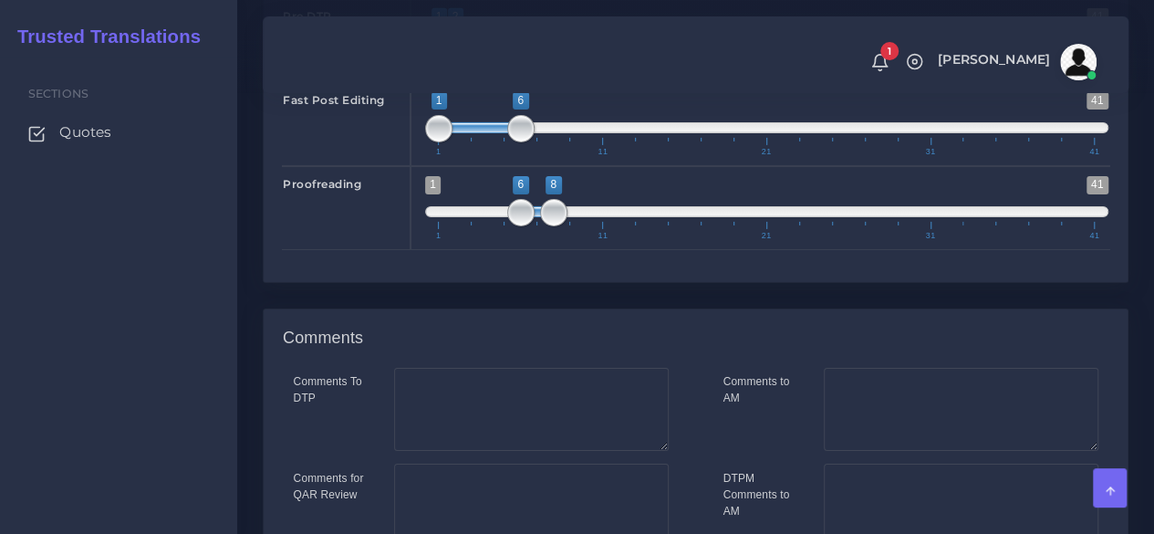
scroll to position [2919, 0]
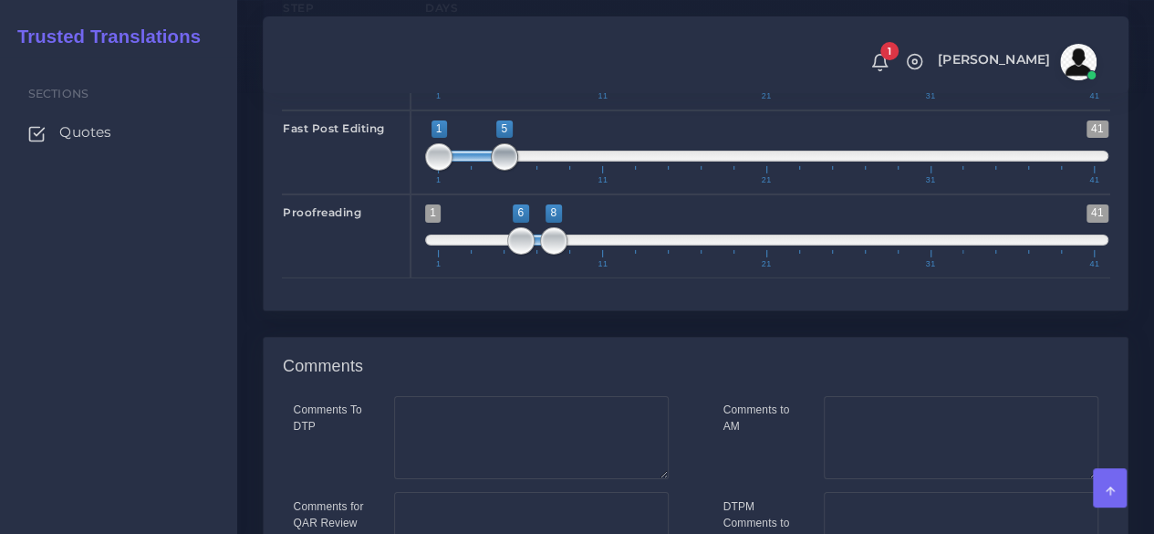
type input "1;4"
drag, startPoint x: 518, startPoint y: 240, endPoint x: 489, endPoint y: 248, distance: 30.3
click at [489, 171] on span at bounding box center [487, 156] width 27 height 27
drag, startPoint x: 522, startPoint y: 315, endPoint x: 493, endPoint y: 317, distance: 29.2
click at [493, 254] on span at bounding box center [487, 240] width 27 height 27
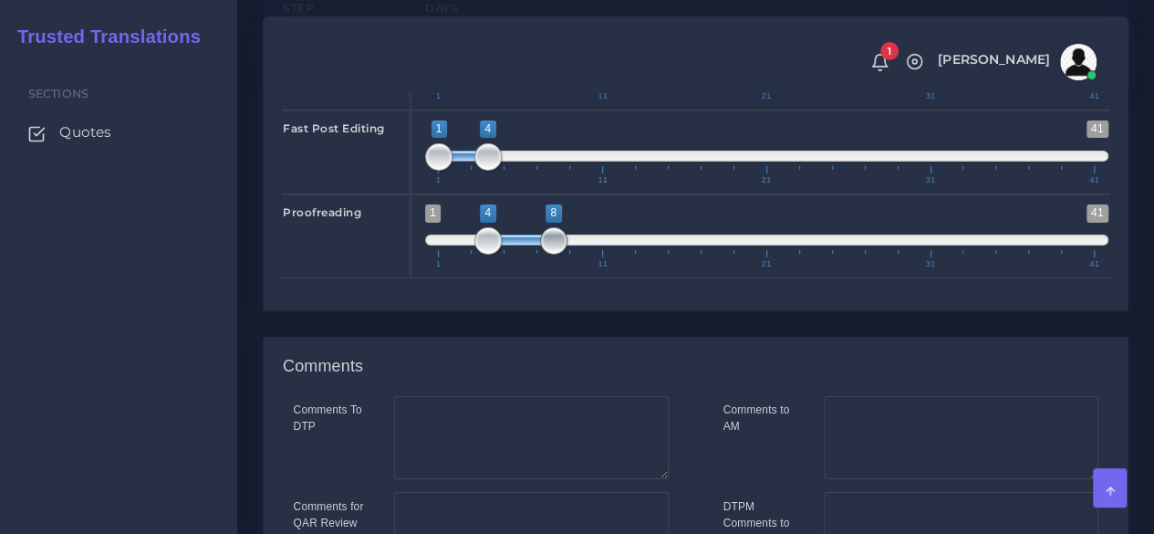
type input "4;6"
drag, startPoint x: 559, startPoint y: 317, endPoint x: 527, endPoint y: 320, distance: 32.0
click at [527, 254] on span at bounding box center [520, 240] width 27 height 27
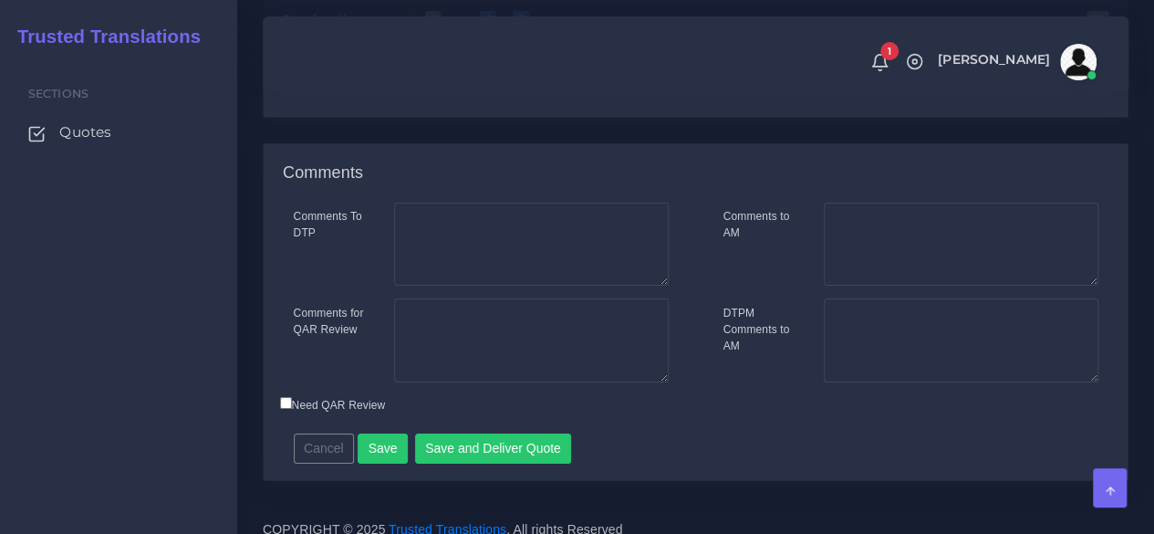
scroll to position [3205, 0]
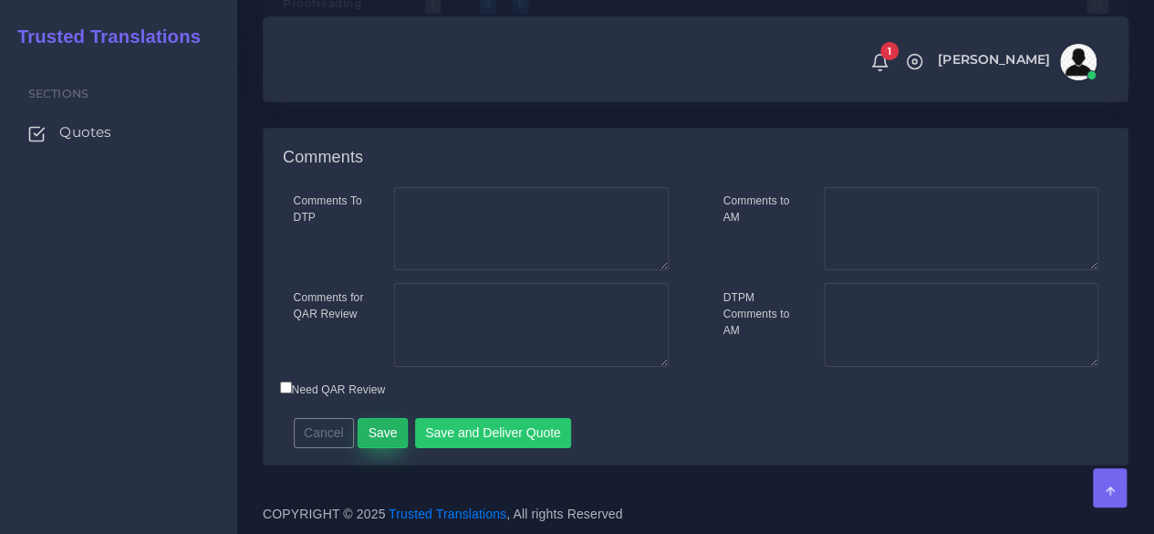
click at [387, 433] on button "Save" at bounding box center [383, 433] width 50 height 31
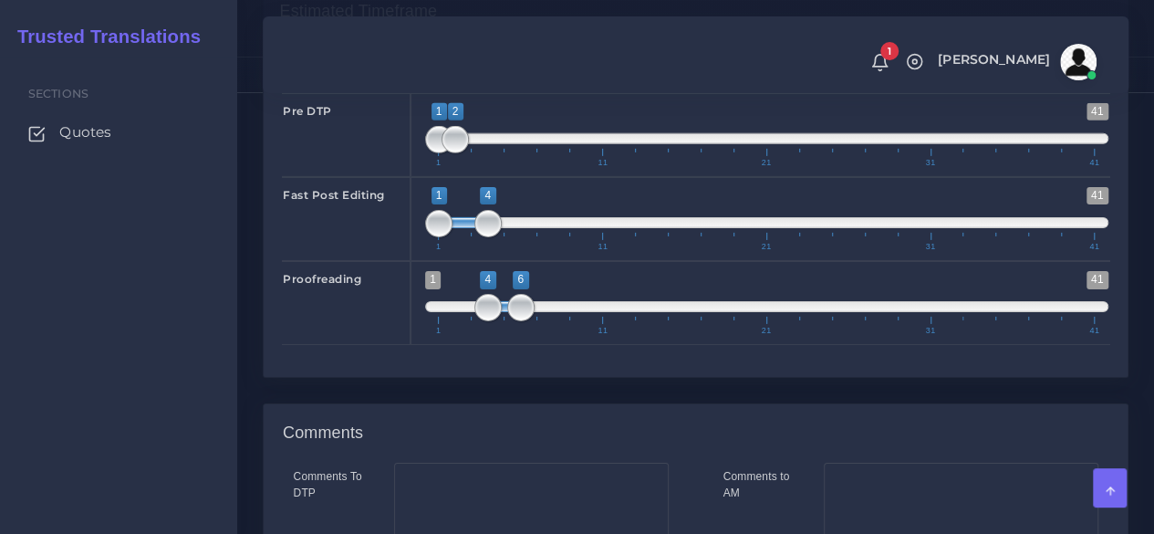
scroll to position [2749, 0]
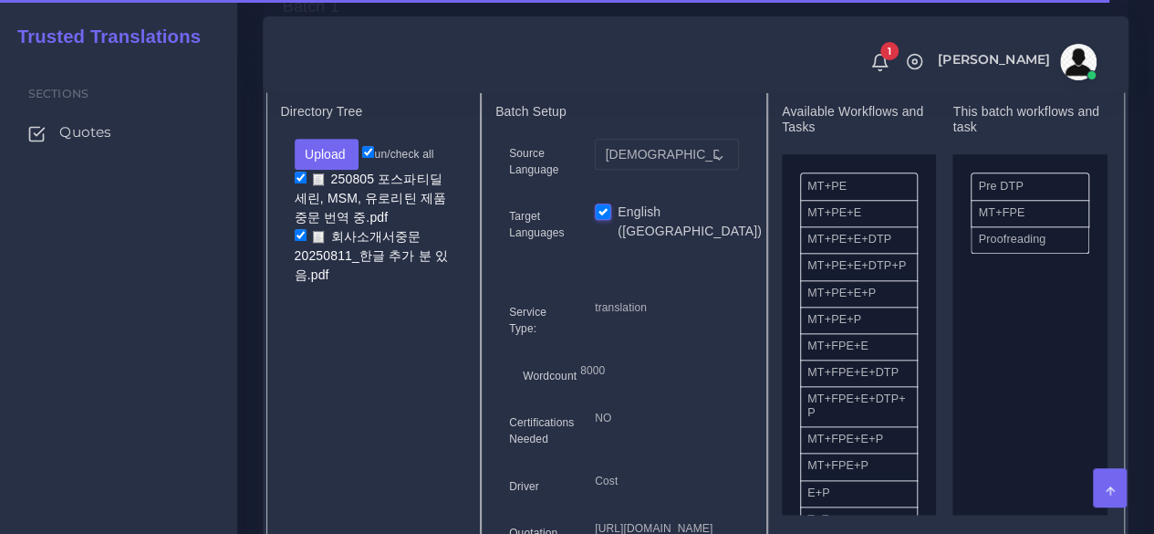
scroll to position [730, 0]
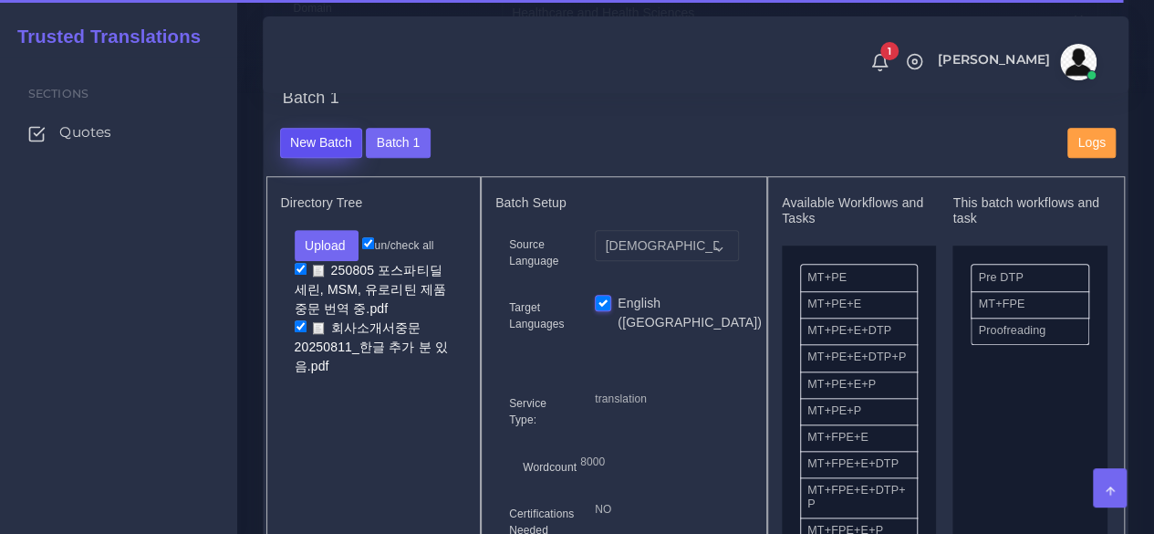
click at [313, 159] on button "New Batch" at bounding box center [321, 143] width 83 height 31
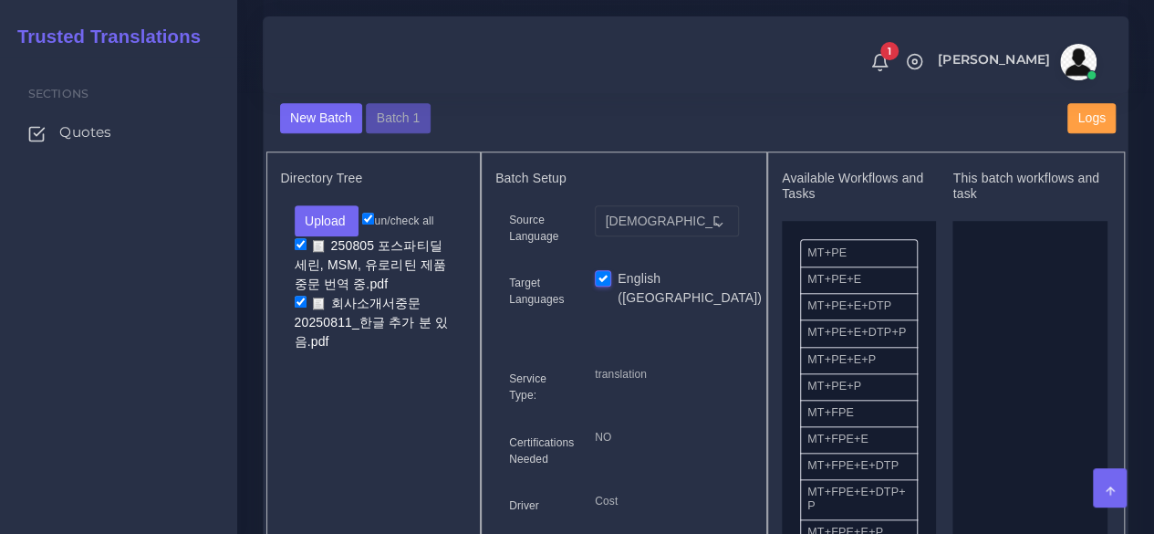
scroll to position [821, 0]
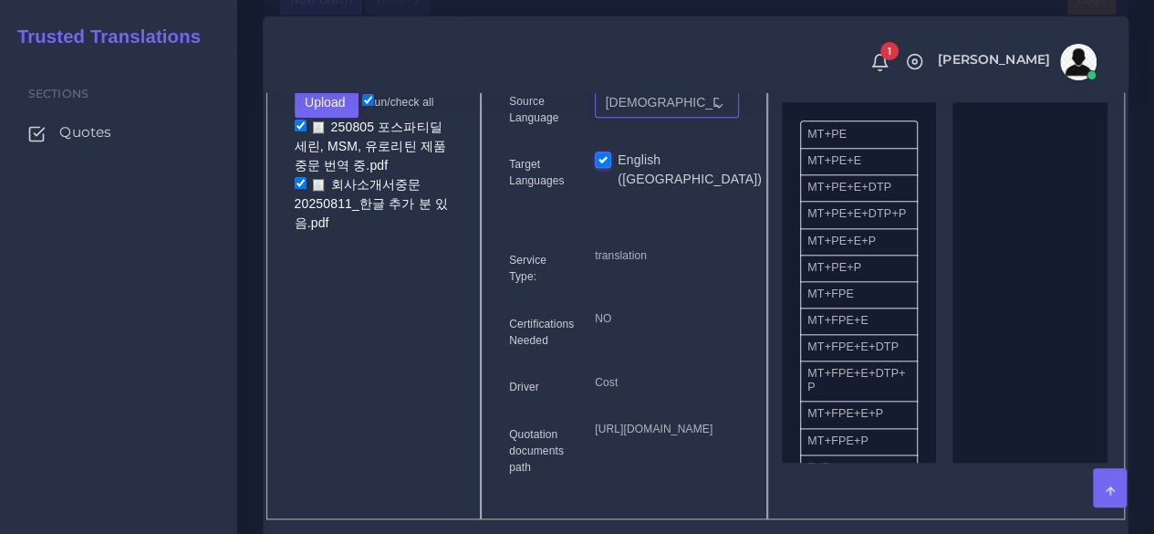
click at [636, 118] on select "Korean English ([GEOGRAPHIC_DATA])" at bounding box center [667, 102] width 144 height 31
select select "14001"
click at [595, 118] on select "Korean English ([GEOGRAPHIC_DATA])" at bounding box center [667, 102] width 144 height 31
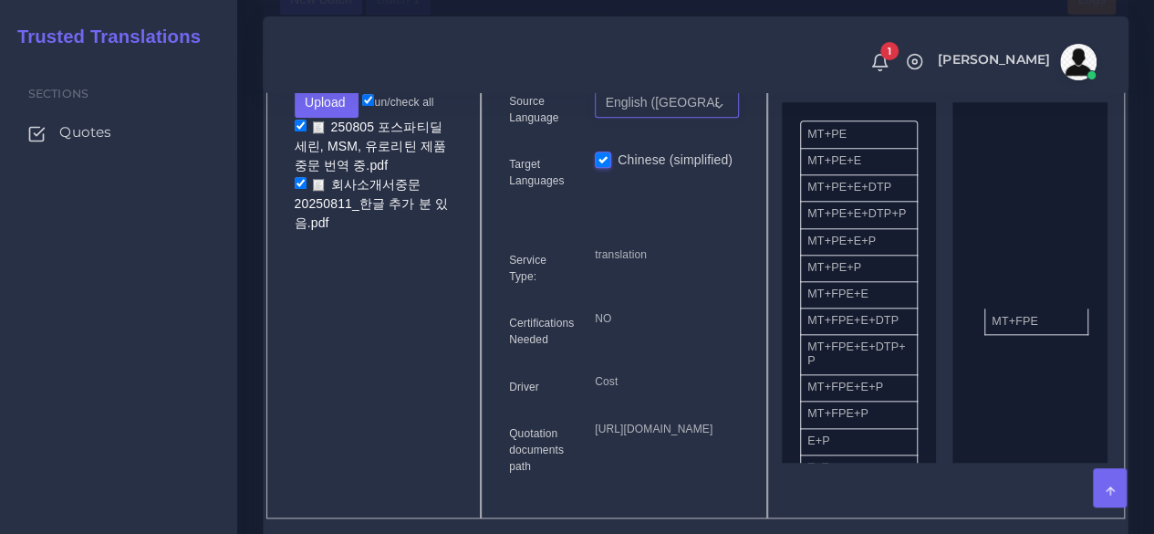
drag, startPoint x: 894, startPoint y: 344, endPoint x: 1051, endPoint y: 357, distance: 157.4
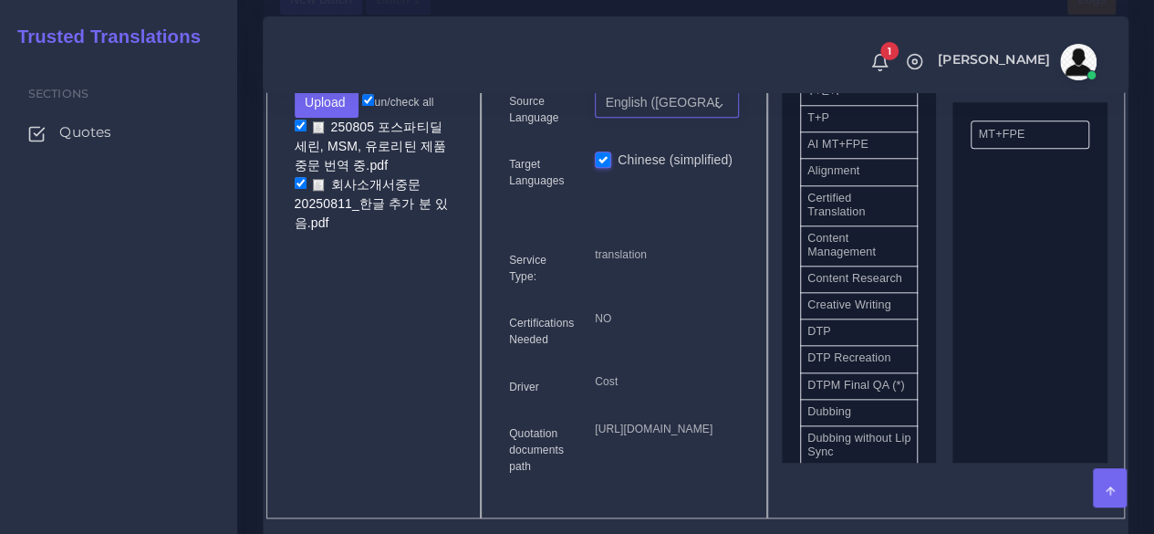
scroll to position [456, 0]
drag, startPoint x: 959, startPoint y: 377, endPoint x: 1023, endPoint y: 361, distance: 66.6
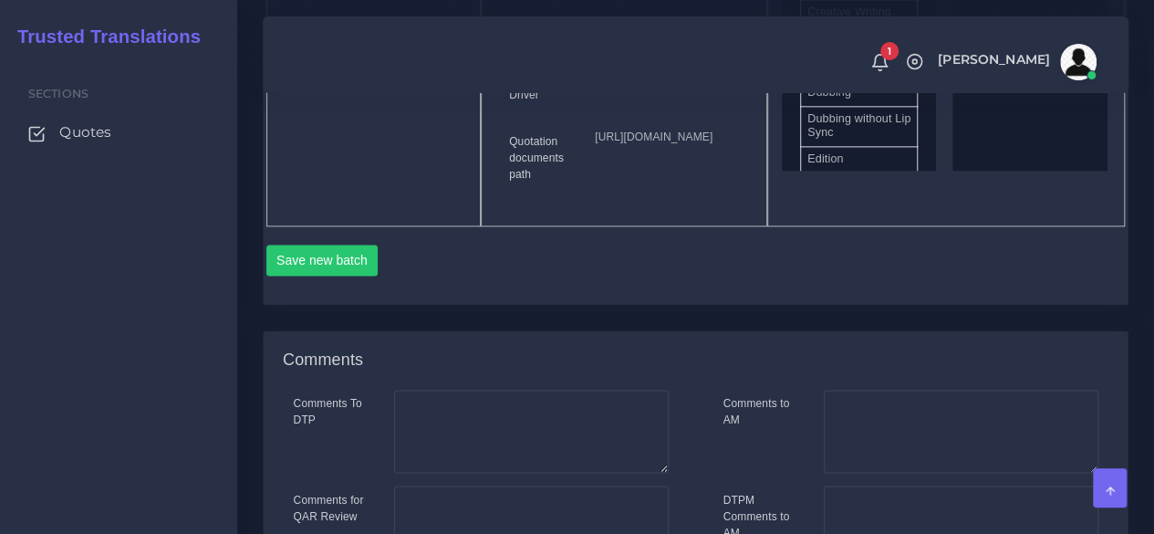
scroll to position [1186, 0]
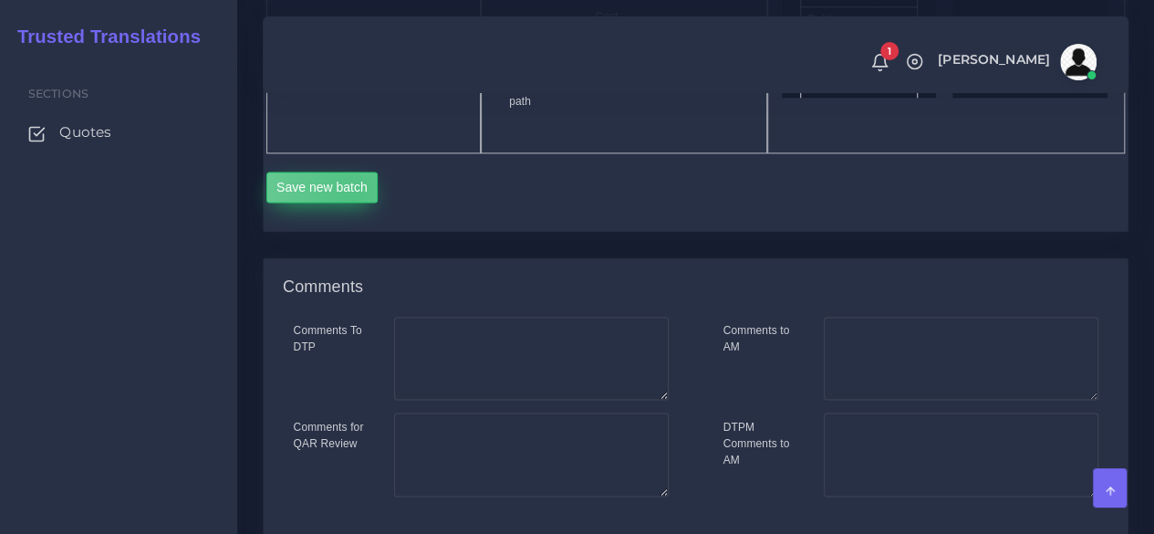
click at [352, 202] on button "Save new batch" at bounding box center [322, 186] width 112 height 31
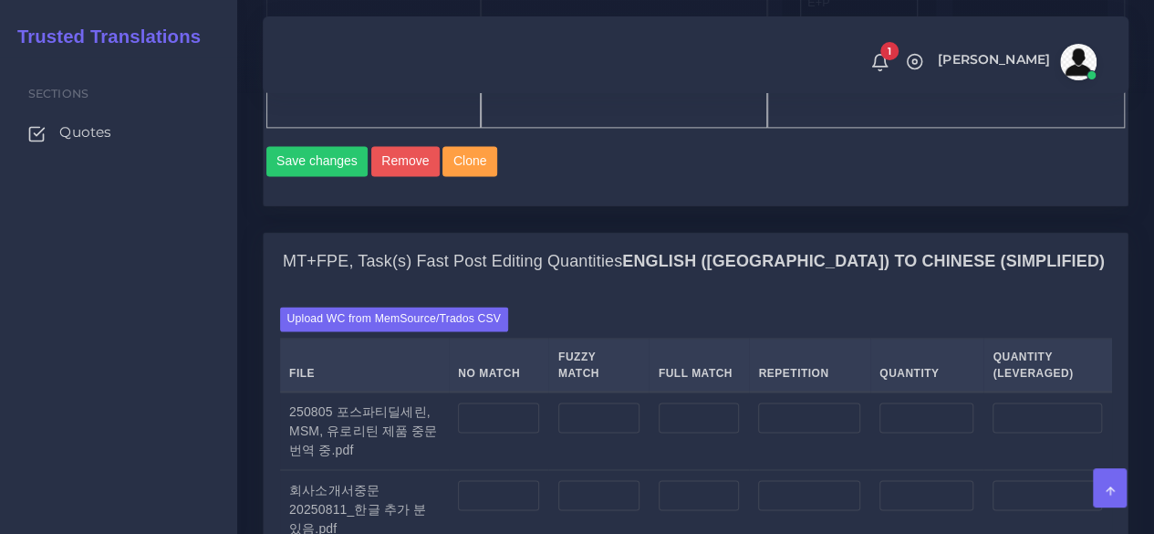
scroll to position [1459, 0]
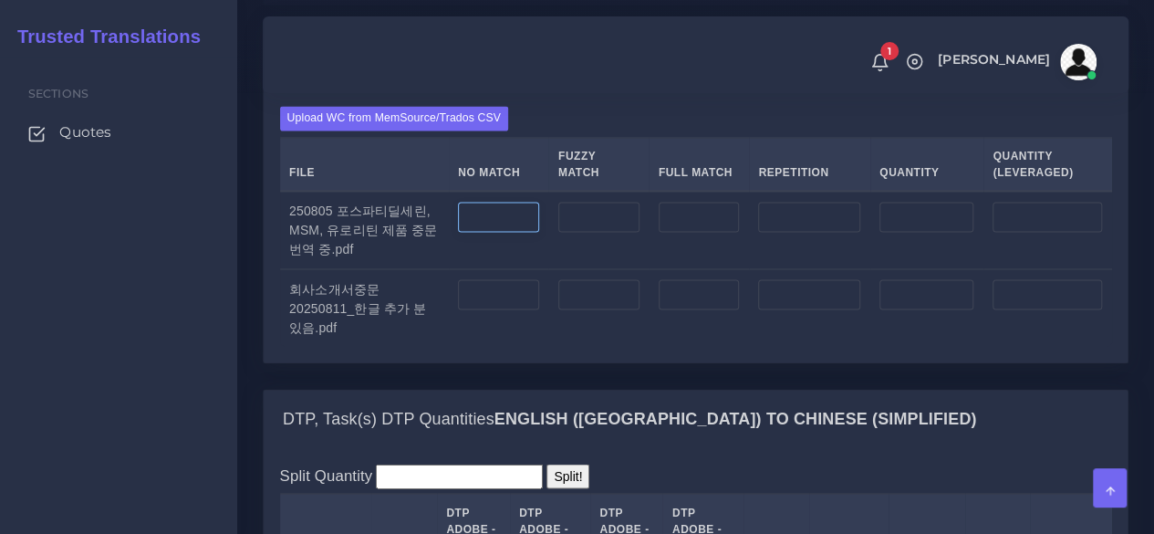
click at [527, 233] on input "number" at bounding box center [498, 217] width 81 height 31
type input "7200"
click at [525, 310] on input "number" at bounding box center [498, 294] width 81 height 31
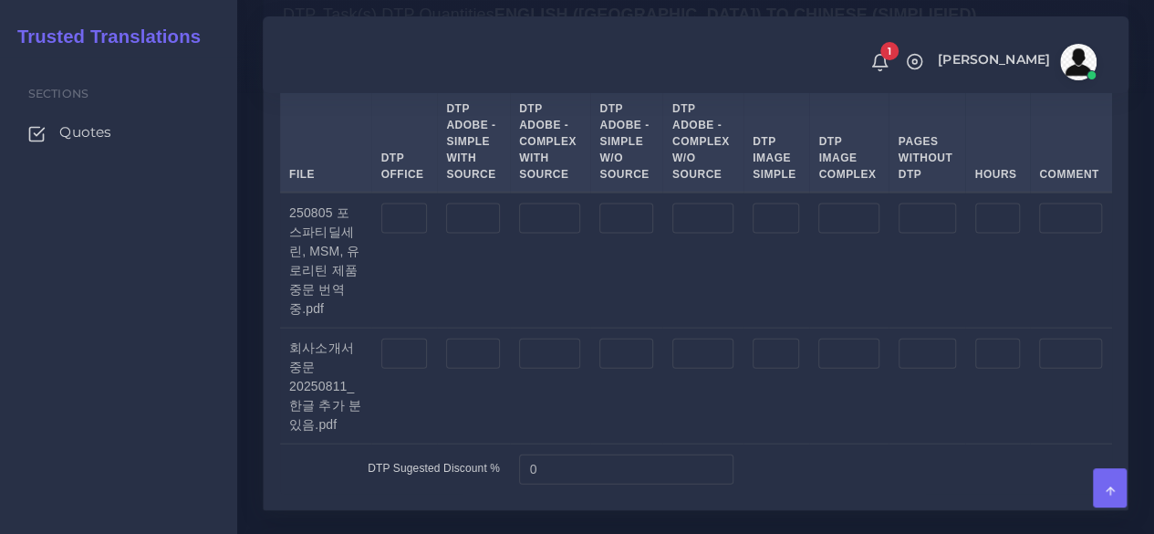
scroll to position [1916, 0]
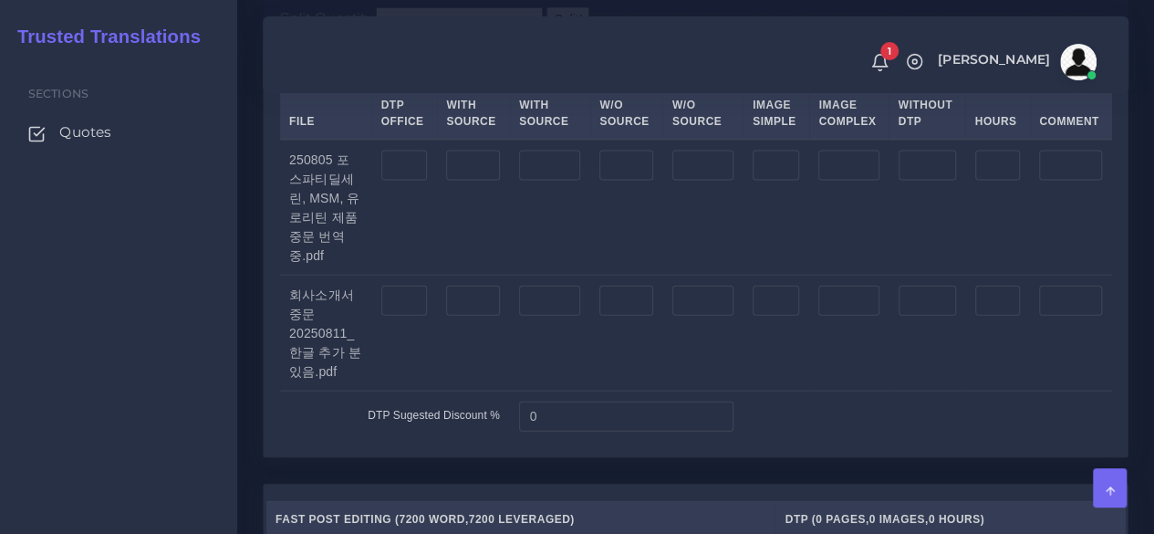
type input "7000"
click at [412, 182] on input "number" at bounding box center [404, 166] width 47 height 31
type input "36"
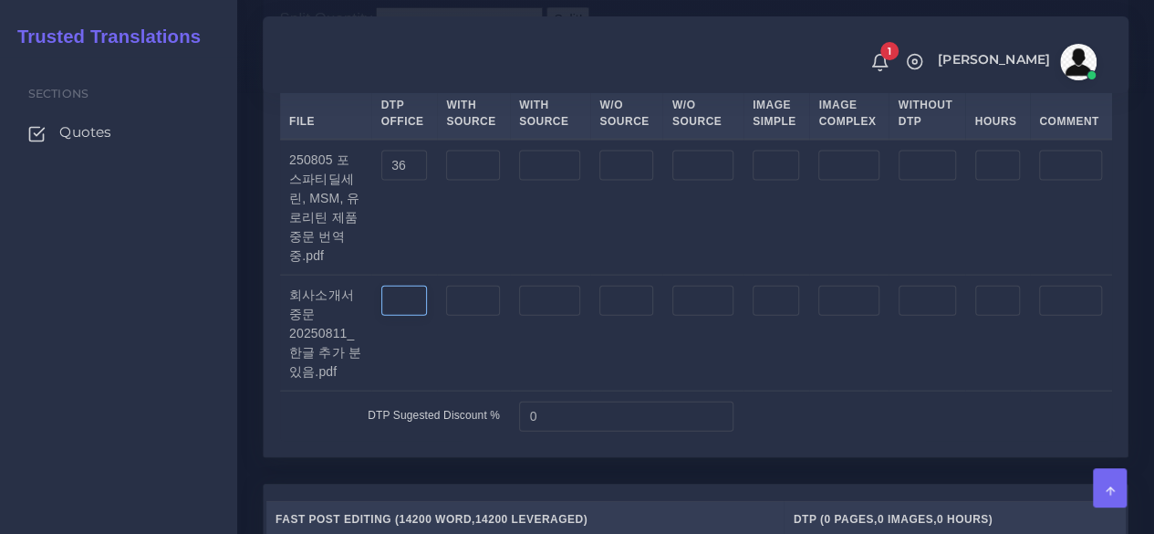
click at [389, 317] on input "number" at bounding box center [404, 301] width 47 height 31
type input "73"
click at [139, 431] on div "Sections Quotes" at bounding box center [118, 295] width 237 height 477
click at [775, 182] on input "number" at bounding box center [776, 166] width 47 height 31
type input "20"
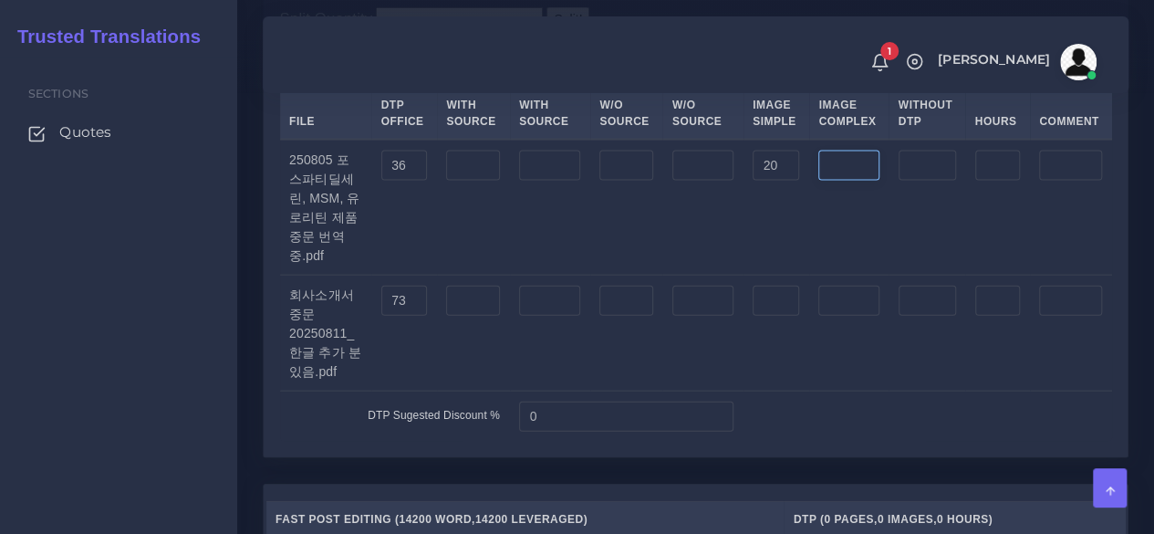
click at [828, 182] on input "number" at bounding box center [848, 166] width 60 height 31
type input "25"
click at [151, 448] on div "Sections Quotes" at bounding box center [118, 295] width 237 height 477
click at [792, 317] on input "number" at bounding box center [776, 301] width 47 height 31
type input "7"
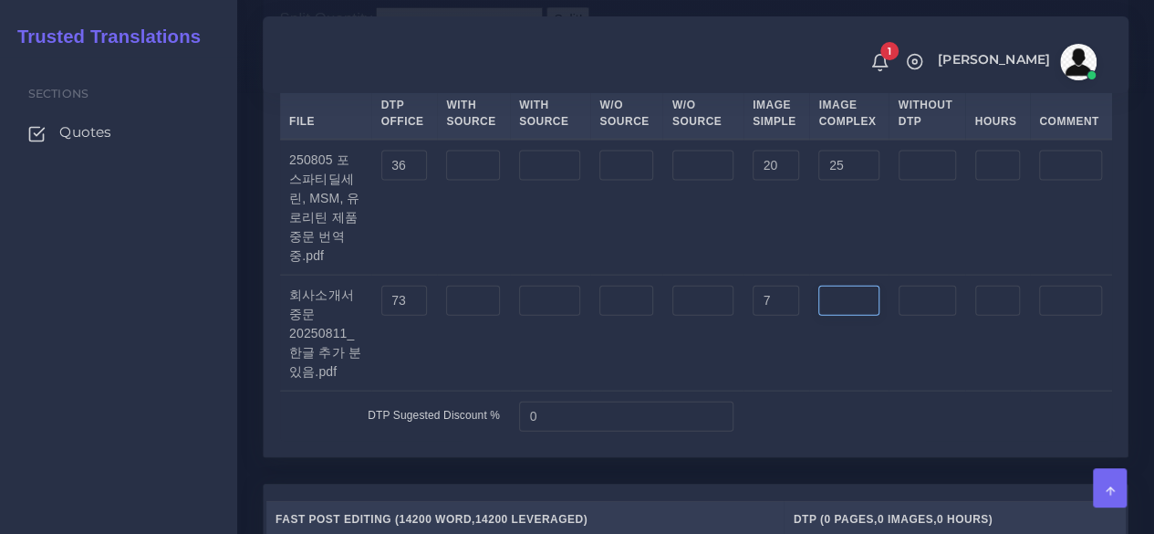
click at [839, 317] on input "number" at bounding box center [848, 301] width 60 height 31
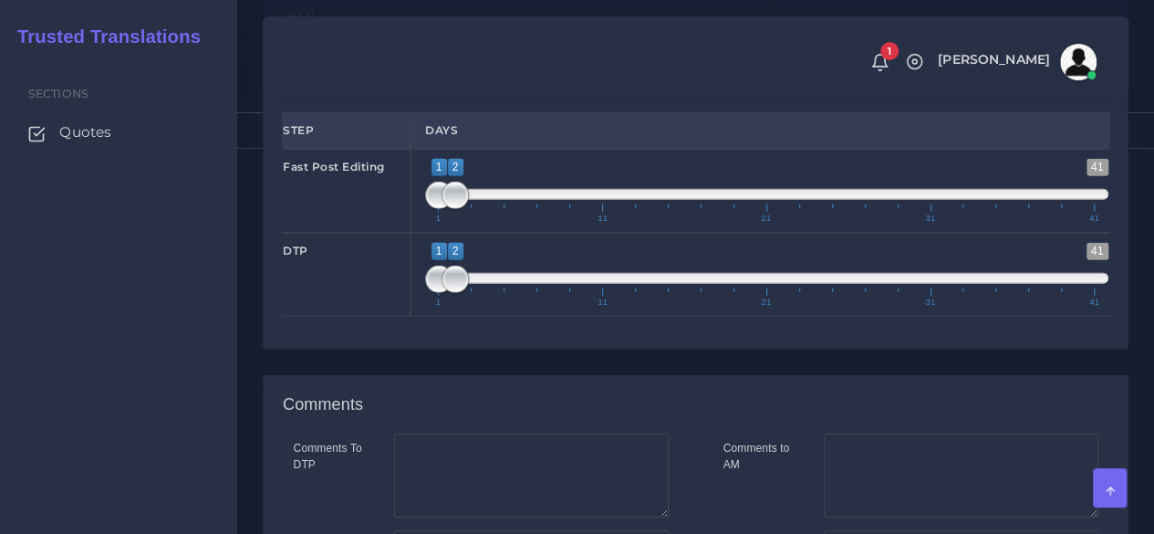
scroll to position [2554, 0]
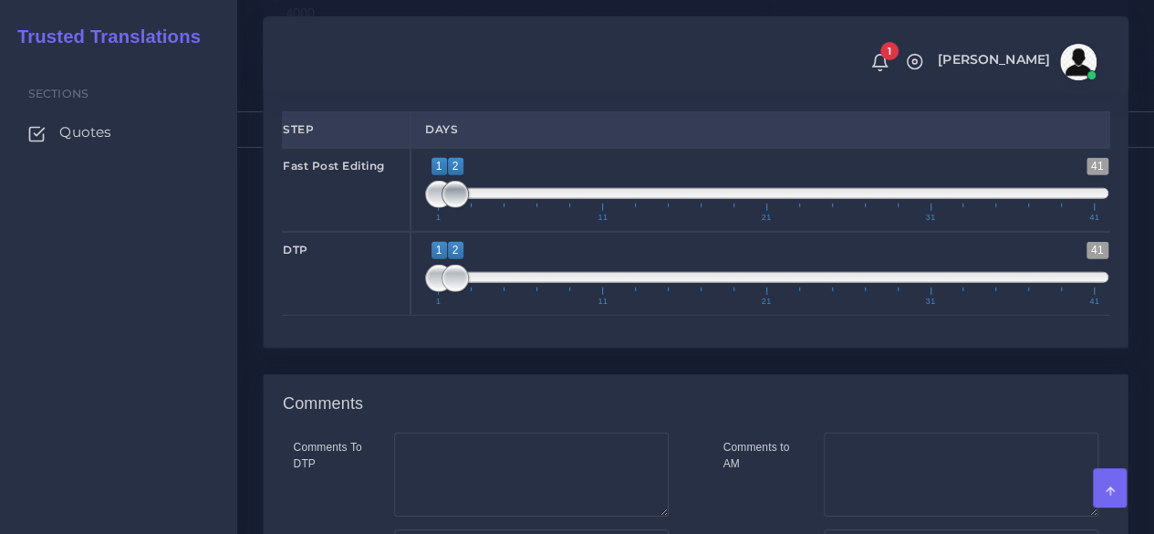
type input "7"
drag, startPoint x: 456, startPoint y: 304, endPoint x: 540, endPoint y: 302, distance: 83.9
click at [540, 208] on span at bounding box center [537, 194] width 27 height 27
drag, startPoint x: 440, startPoint y: 300, endPoint x: 515, endPoint y: 293, distance: 76.1
click at [515, 208] on span at bounding box center [520, 194] width 27 height 27
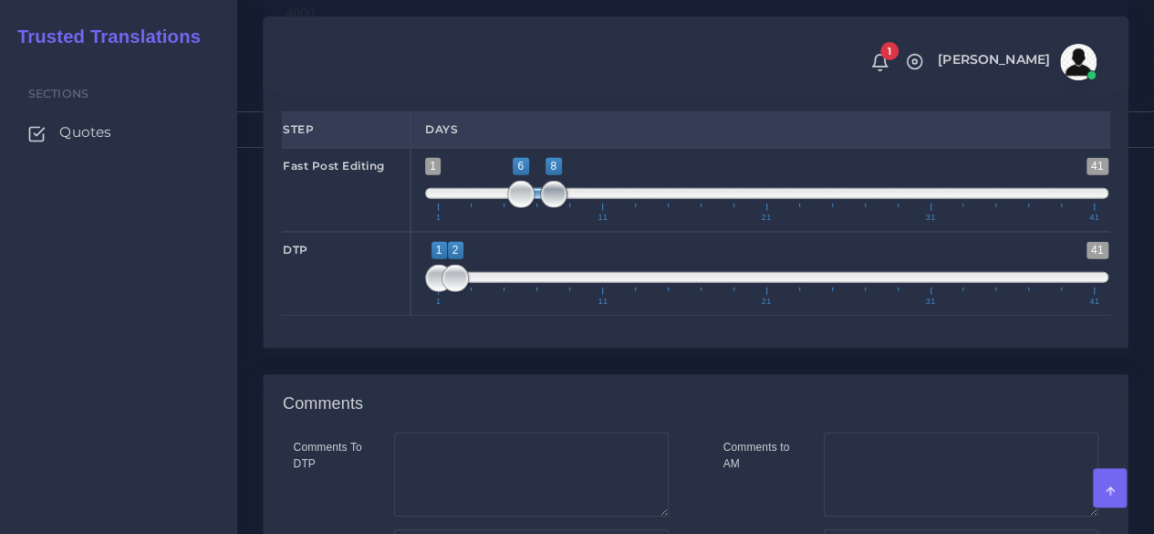
type input "6;9"
drag, startPoint x: 535, startPoint y: 298, endPoint x: 560, endPoint y: 300, distance: 24.7
click at [561, 208] on span at bounding box center [569, 194] width 27 height 27
drag, startPoint x: 456, startPoint y: 382, endPoint x: 587, endPoint y: 371, distance: 131.8
click at [591, 292] on span at bounding box center [586, 278] width 27 height 27
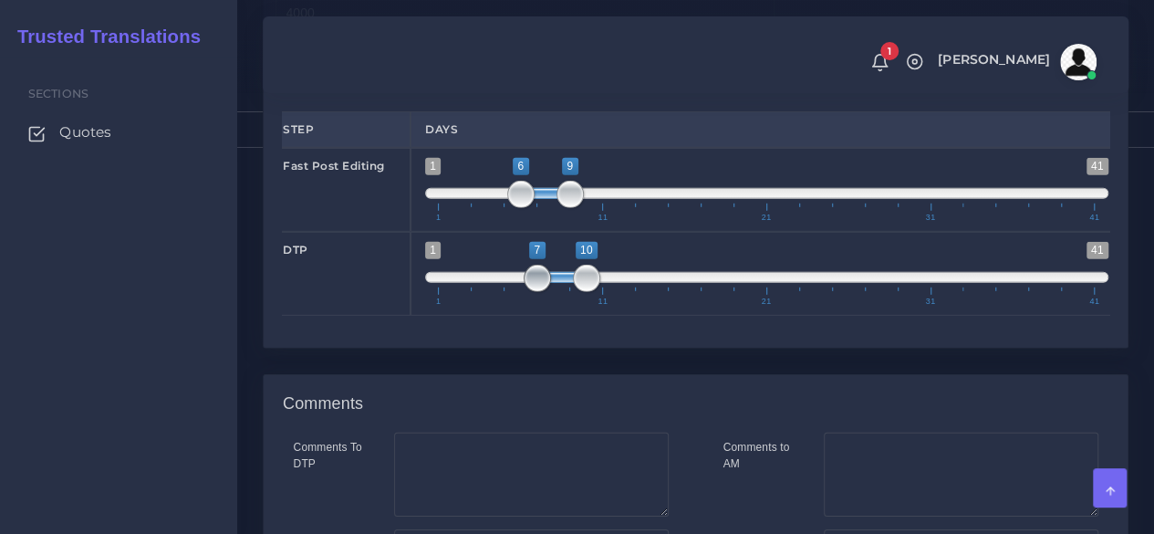
type input "9;10"
drag, startPoint x: 437, startPoint y: 377, endPoint x: 566, endPoint y: 374, distance: 128.6
click at [566, 292] on span at bounding box center [569, 278] width 27 height 27
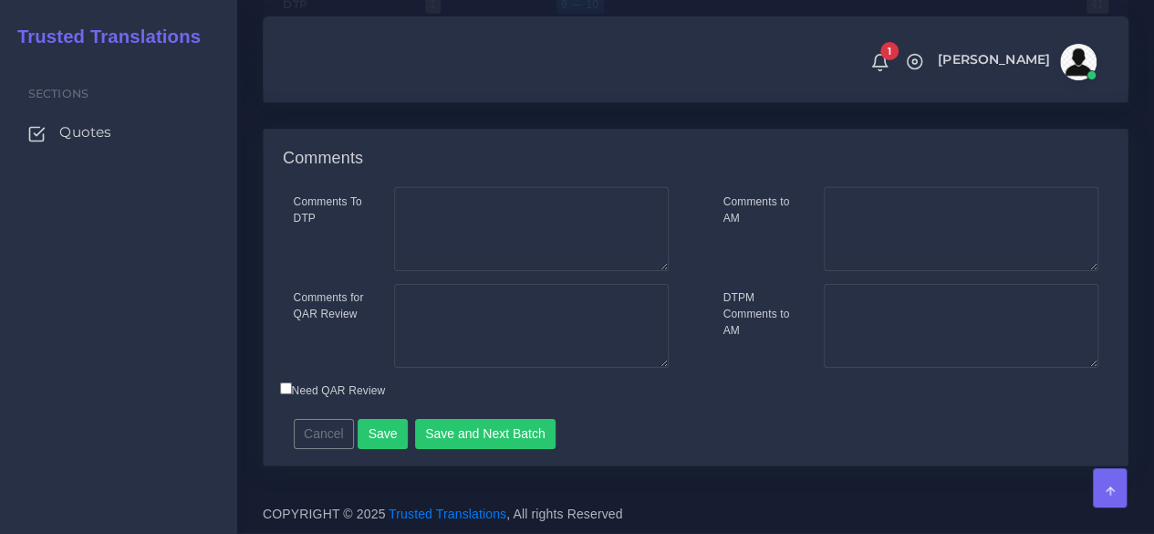
scroll to position [2902, 0]
click at [547, 313] on textarea "Comments for QAR Review" at bounding box center [531, 326] width 275 height 84
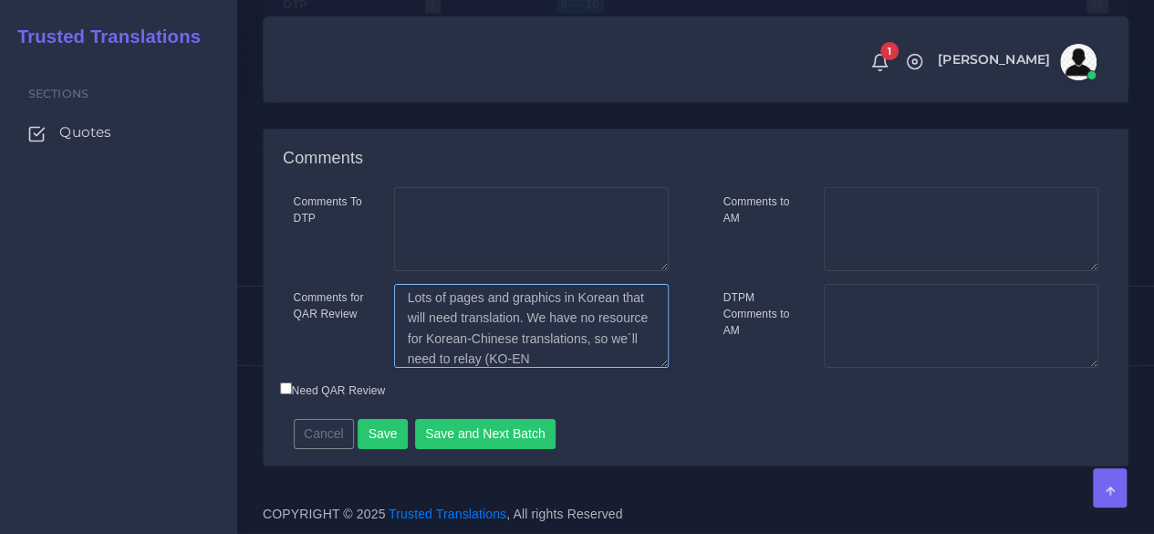
scroll to position [109, 0]
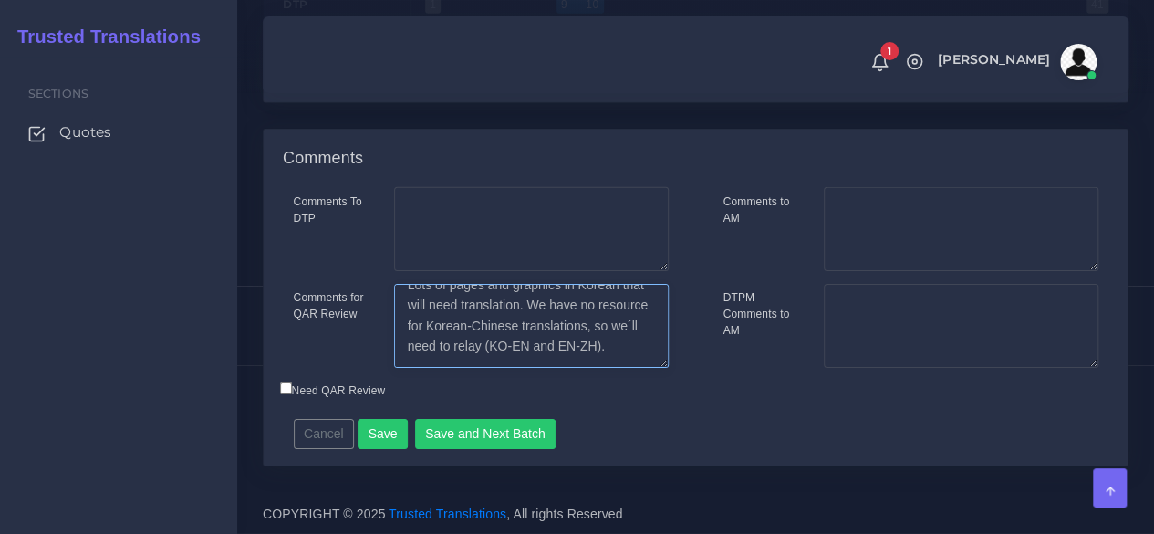
type textarea "This is a tricky one. Both PDFs seem to be PowerPoint slides. Many pages are al…"
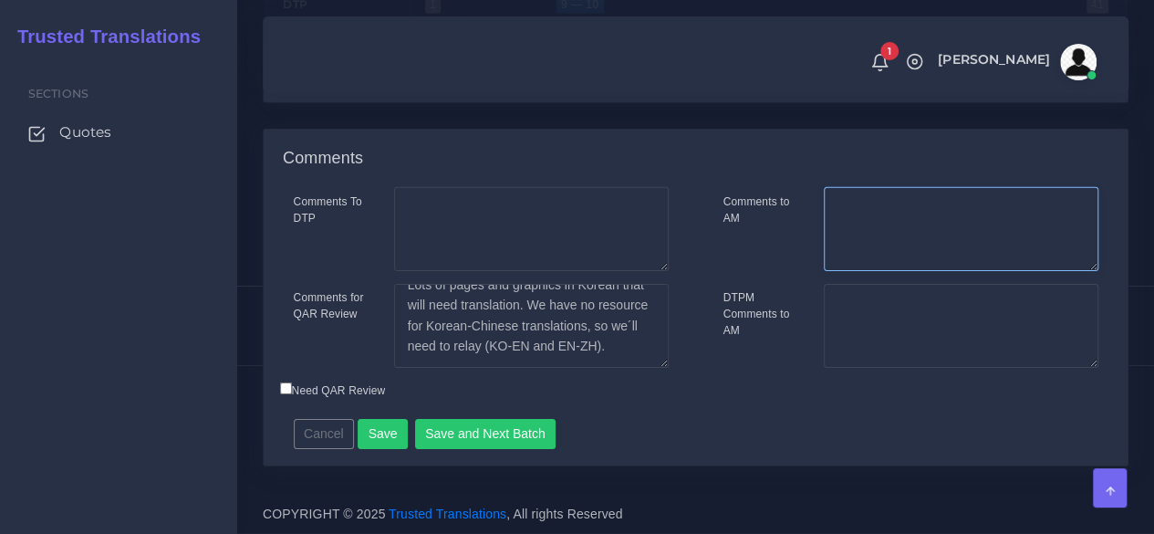
click at [938, 213] on textarea "Comments to AM" at bounding box center [961, 229] width 275 height 84
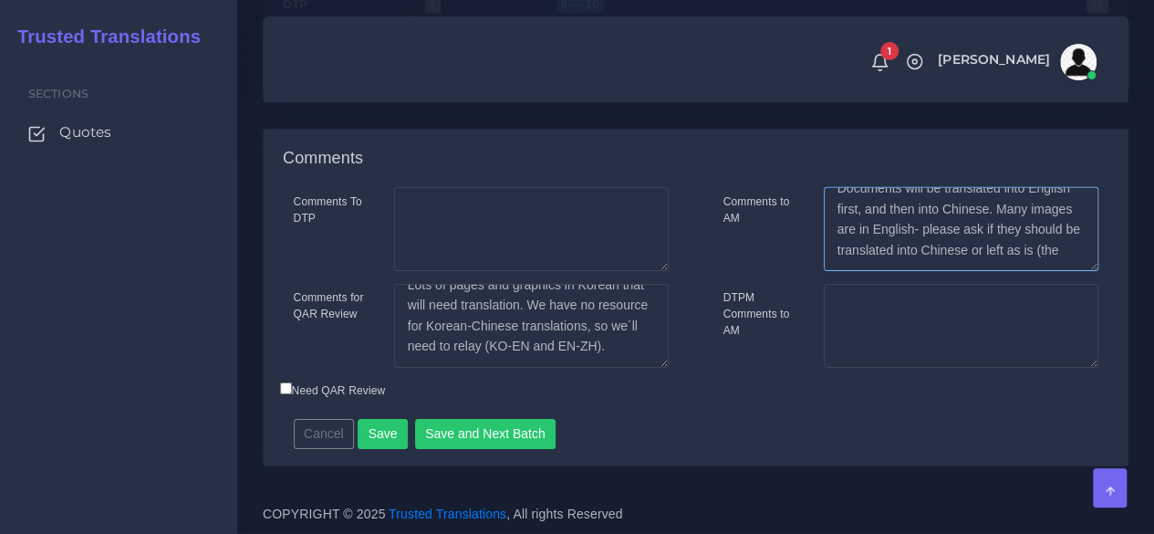
scroll to position [69, 0]
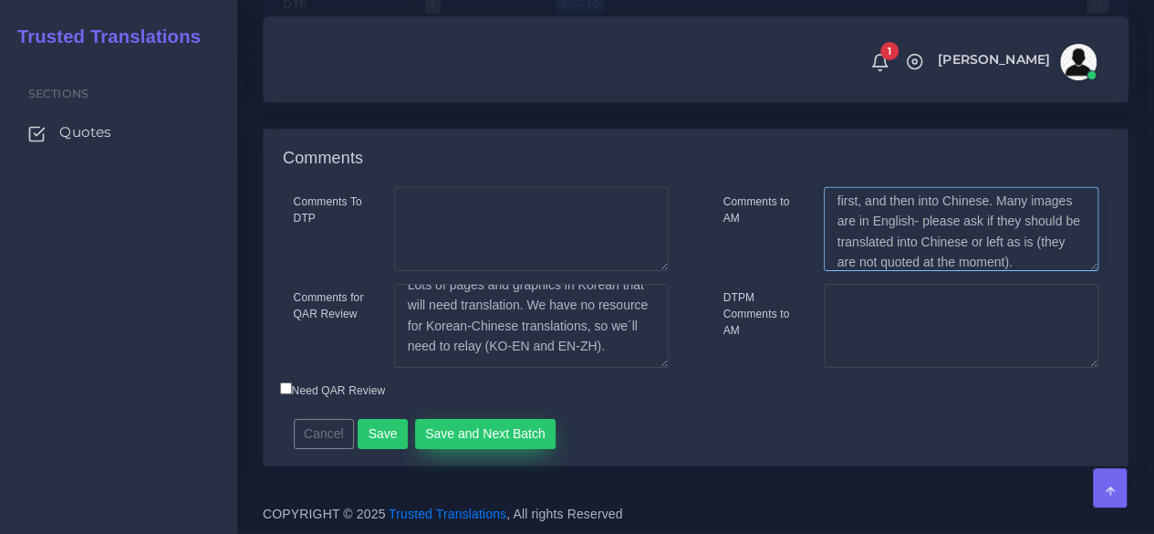
type textarea "We can´t translate from Korean into English directly as we have no resource. Do…"
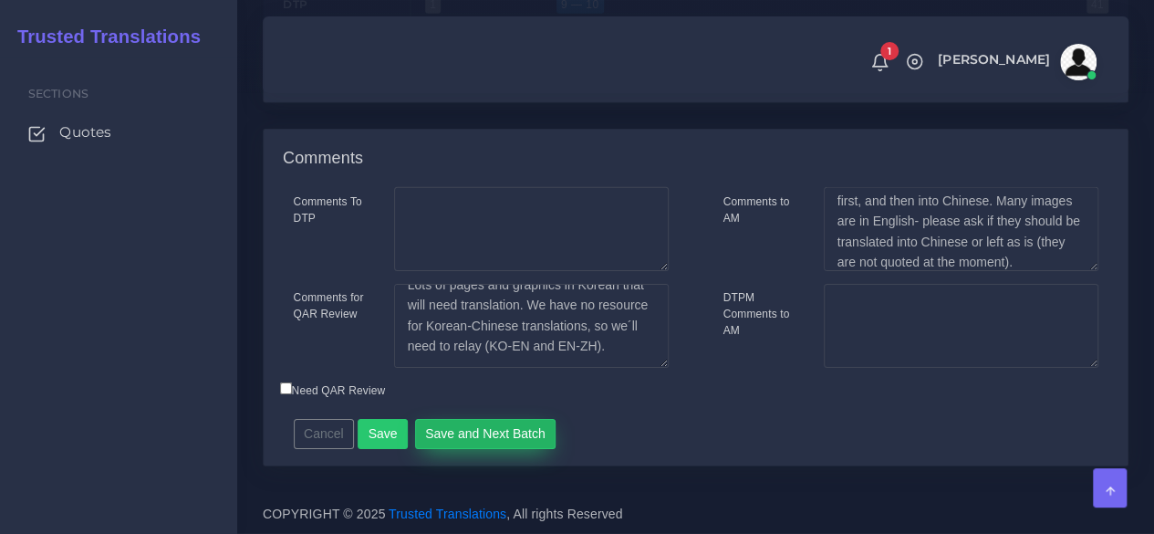
click at [513, 421] on button "Save and Next Batch" at bounding box center [485, 434] width 141 height 31
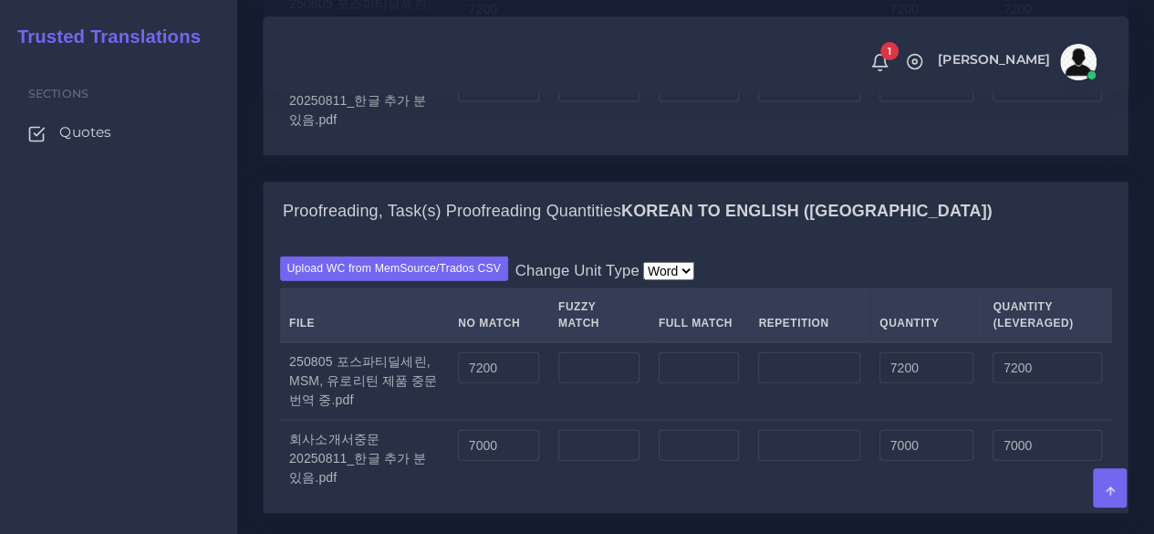
scroll to position [2007, 0]
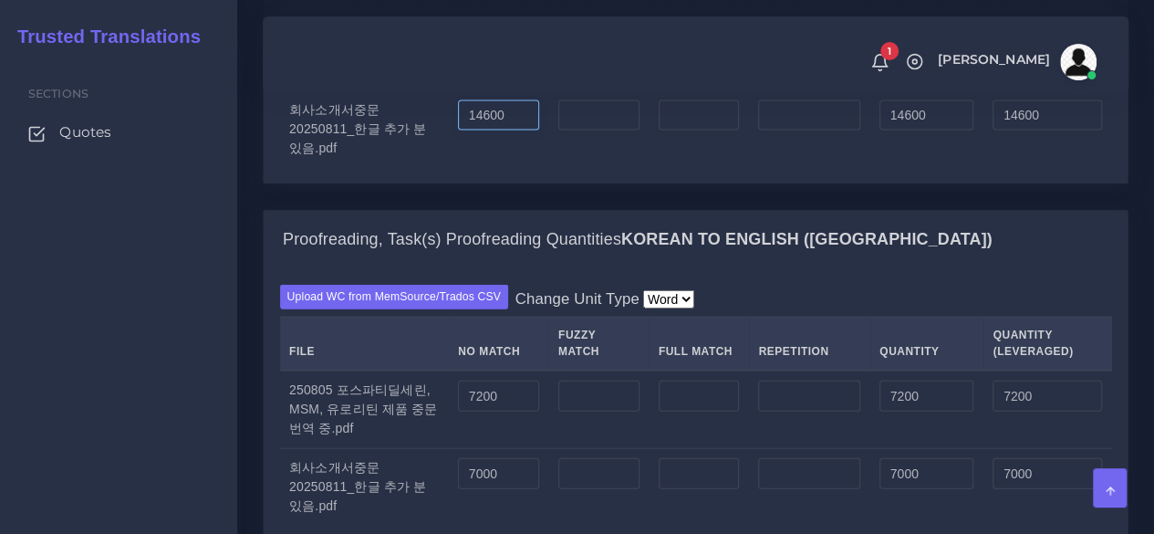
drag, startPoint x: 491, startPoint y: 244, endPoint x: 478, endPoint y: 244, distance: 12.8
click at [469, 131] on input "14600" at bounding box center [498, 115] width 81 height 31
drag, startPoint x: 493, startPoint y: 242, endPoint x: 409, endPoint y: 251, distance: 84.4
click at [409, 168] on tr "회사소개서중문20250811_한글 추가 분 있음.pdf 14600 14600 14600" at bounding box center [696, 129] width 832 height 78
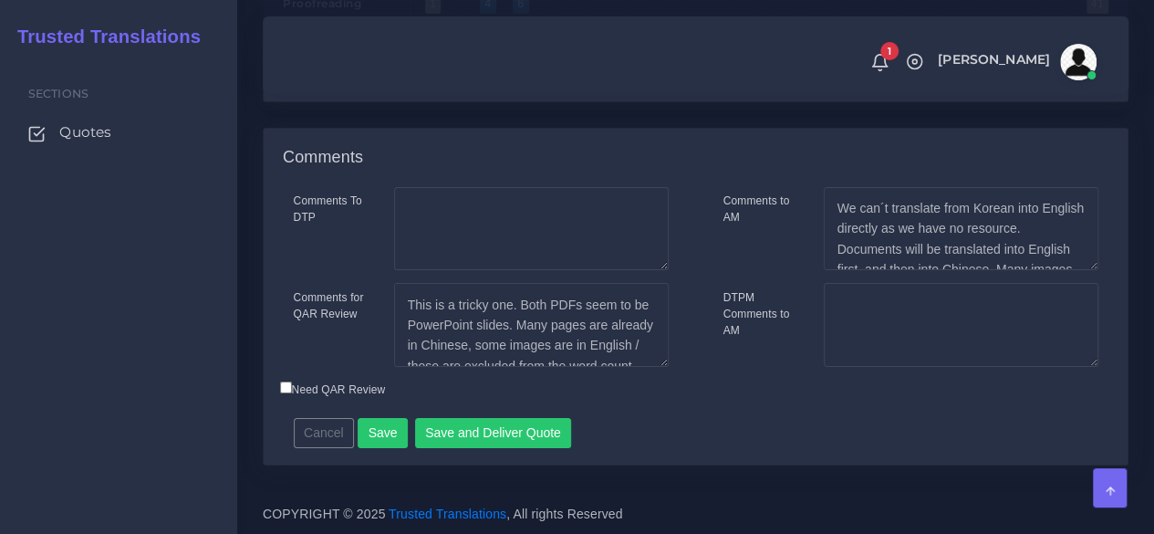
scroll to position [3154, 0]
type input "7000"
click at [379, 426] on button "Save" at bounding box center [383, 433] width 50 height 31
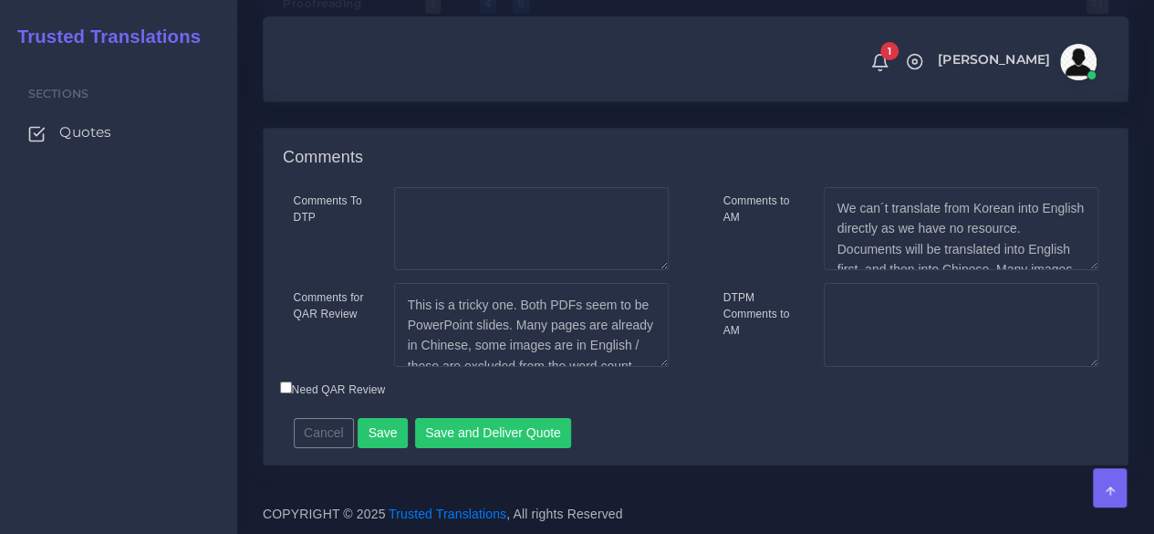
scroll to position [3205, 0]
click at [509, 437] on button "Save and Deliver Quote" at bounding box center [493, 433] width 157 height 31
drag, startPoint x: 43, startPoint y: 375, endPoint x: 82, endPoint y: 32, distance: 345.2
click at [46, 371] on div "Sections Quotes" at bounding box center [118, 295] width 237 height 477
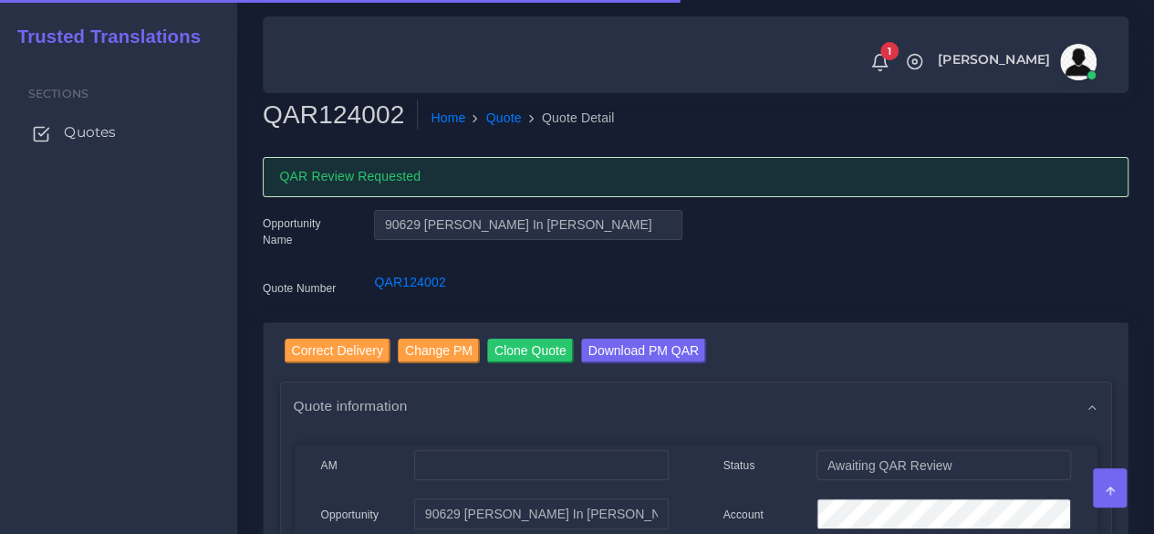
click at [91, 128] on span "Quotes" at bounding box center [90, 132] width 52 height 20
